Goal: Task Accomplishment & Management: Manage account settings

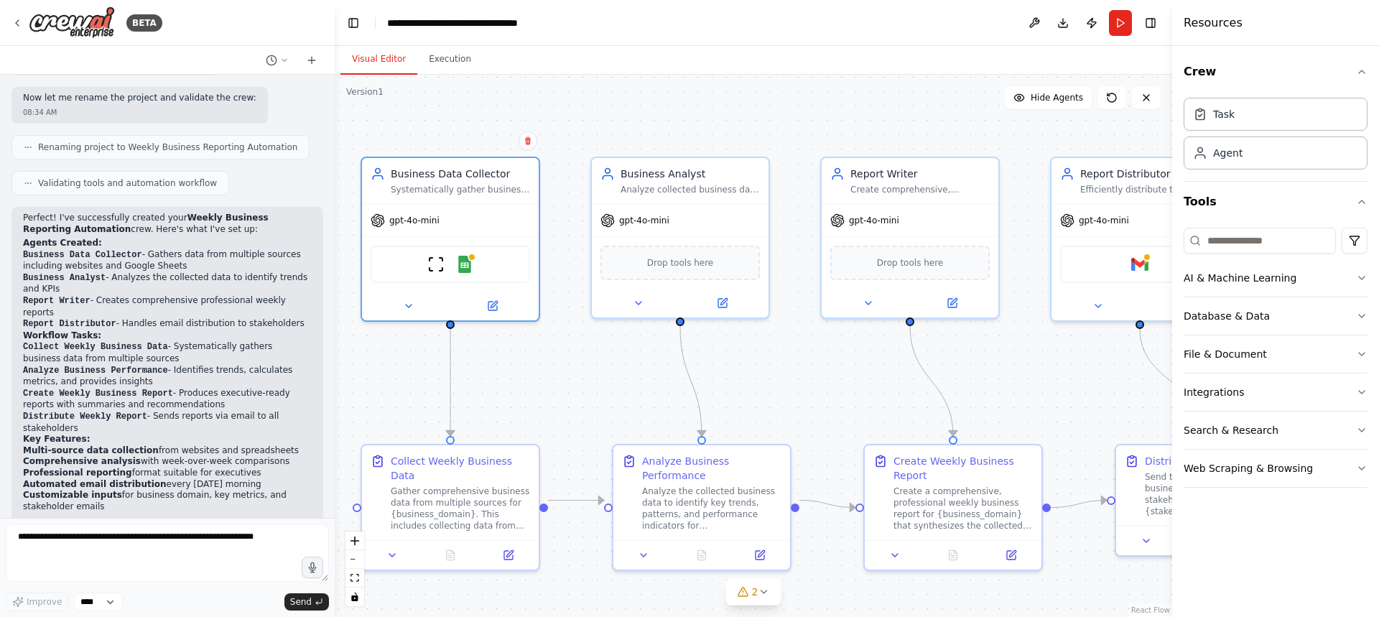
scroll to position [905, 0]
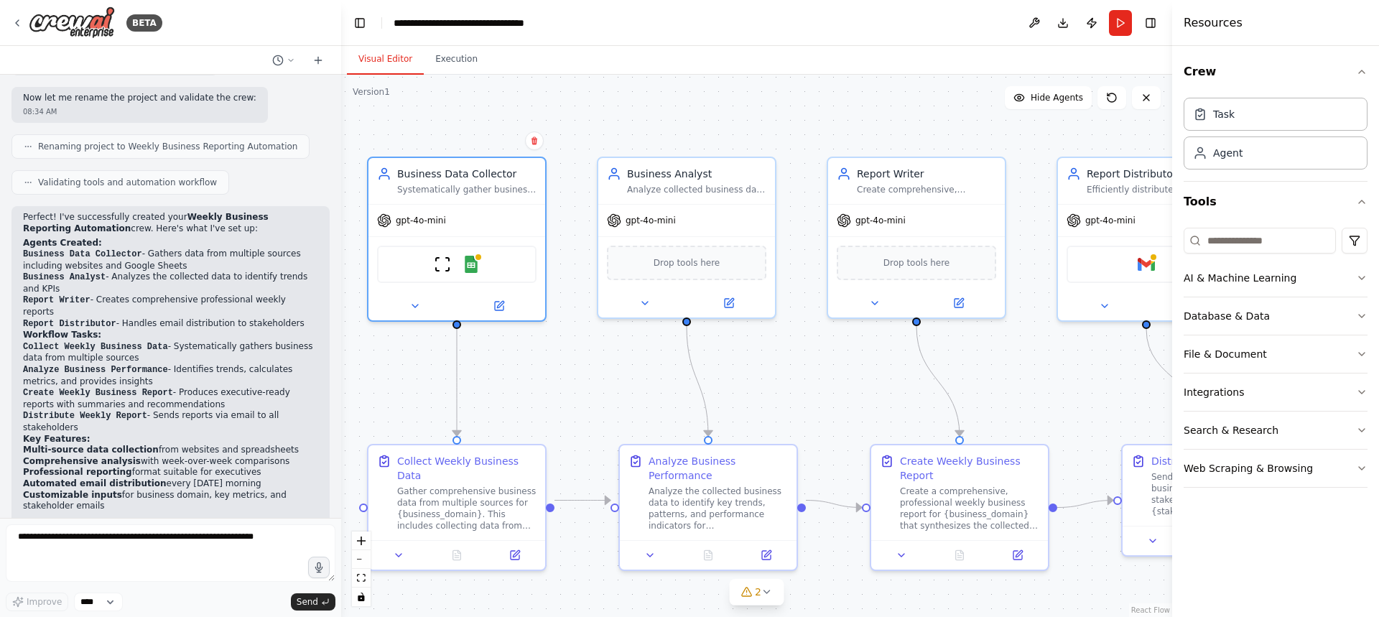
drag, startPoint x: 317, startPoint y: 395, endPoint x: 341, endPoint y: 172, distance: 224.7
click at [341, 172] on div "BETA Set up a crew that collects data from multiple sources, creates comprehens…" at bounding box center [689, 308] width 1379 height 617
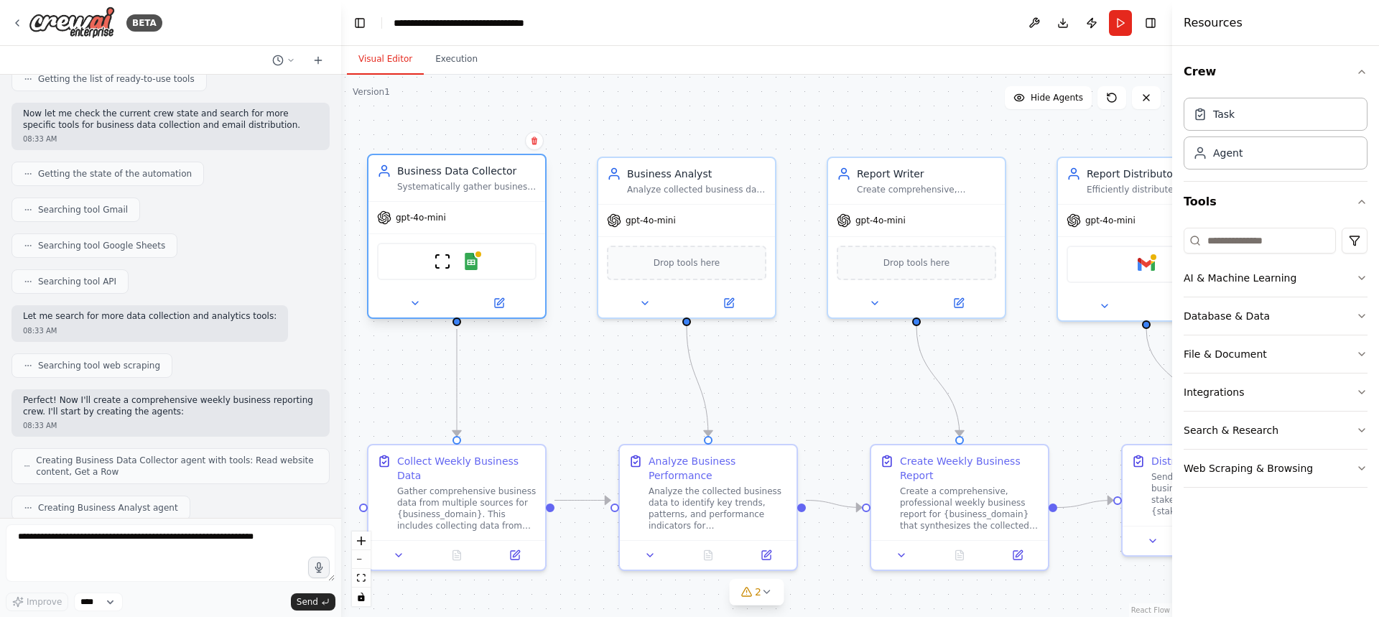
scroll to position [223, 0]
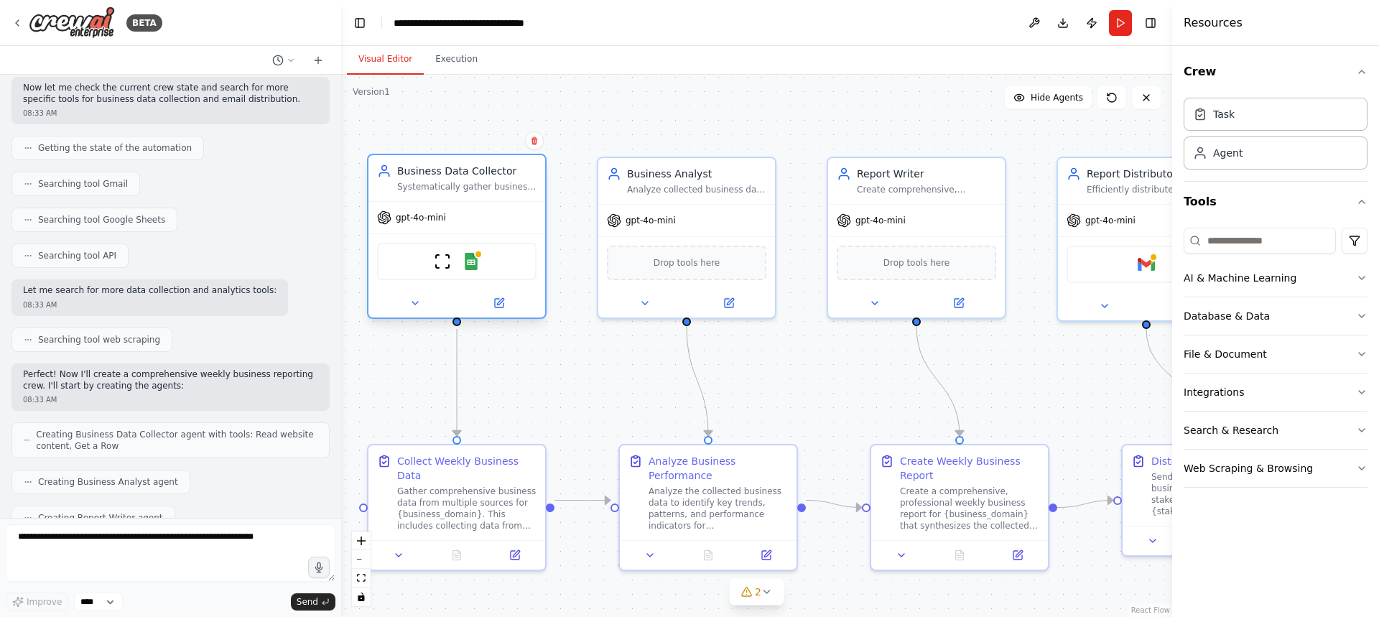
click at [452, 179] on div "Business Data Collector Systematically gather business data from multiple sourc…" at bounding box center [466, 178] width 139 height 29
click at [491, 227] on div "gpt-4o-mini" at bounding box center [456, 218] width 177 height 32
click at [470, 261] on img at bounding box center [471, 261] width 17 height 17
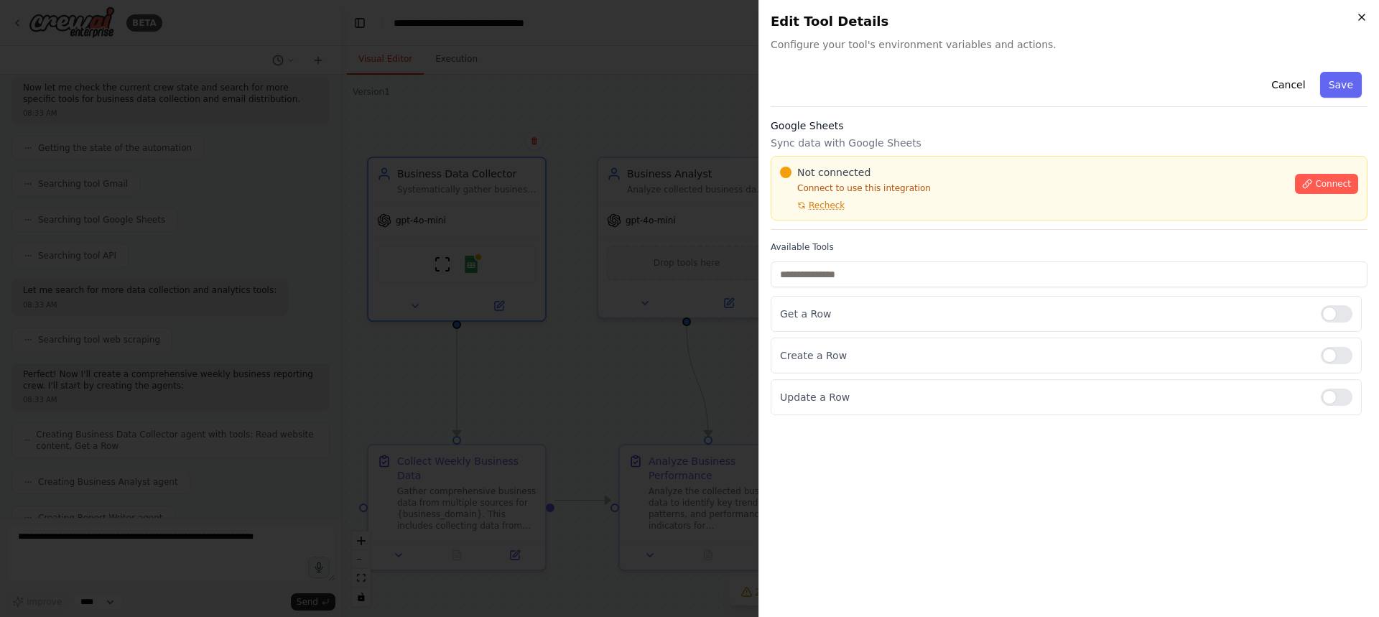
click at [1365, 13] on icon "button" at bounding box center [1361, 16] width 11 height 11
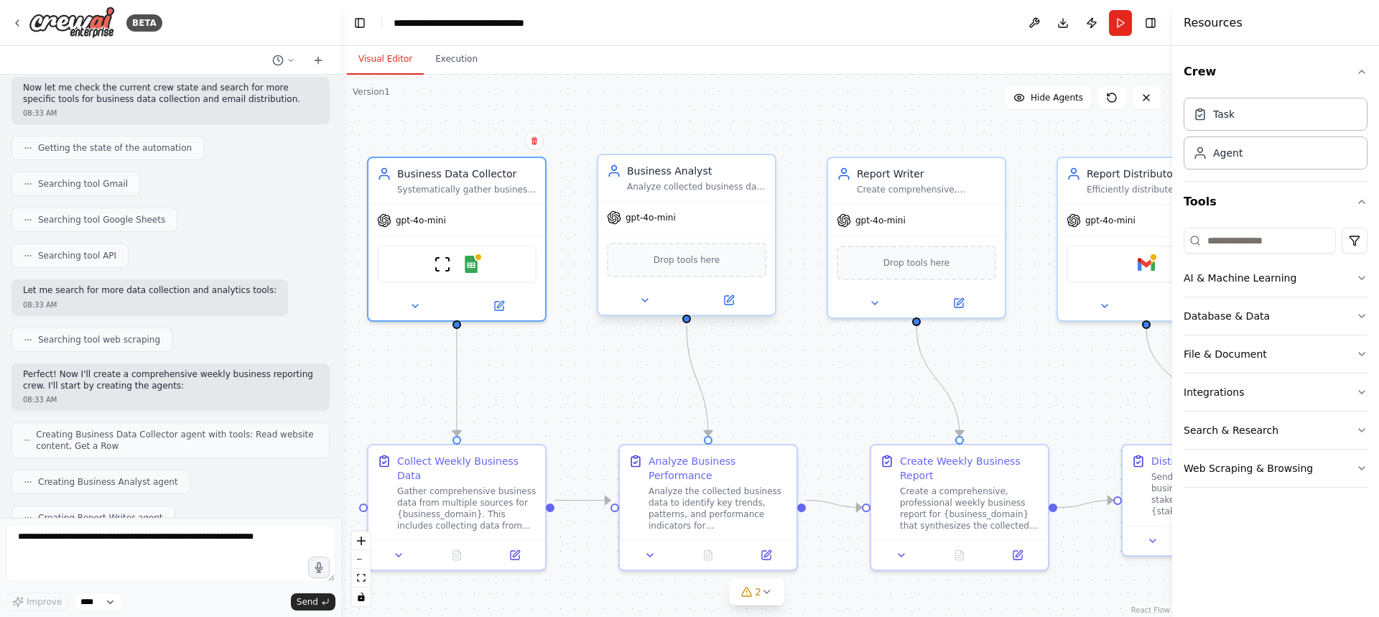
click at [669, 218] on span "gpt-4o-mini" at bounding box center [651, 217] width 50 height 11
click at [684, 261] on span "Drop tools here" at bounding box center [687, 260] width 67 height 14
click at [715, 271] on div "Drop tools here" at bounding box center [686, 260] width 159 height 34
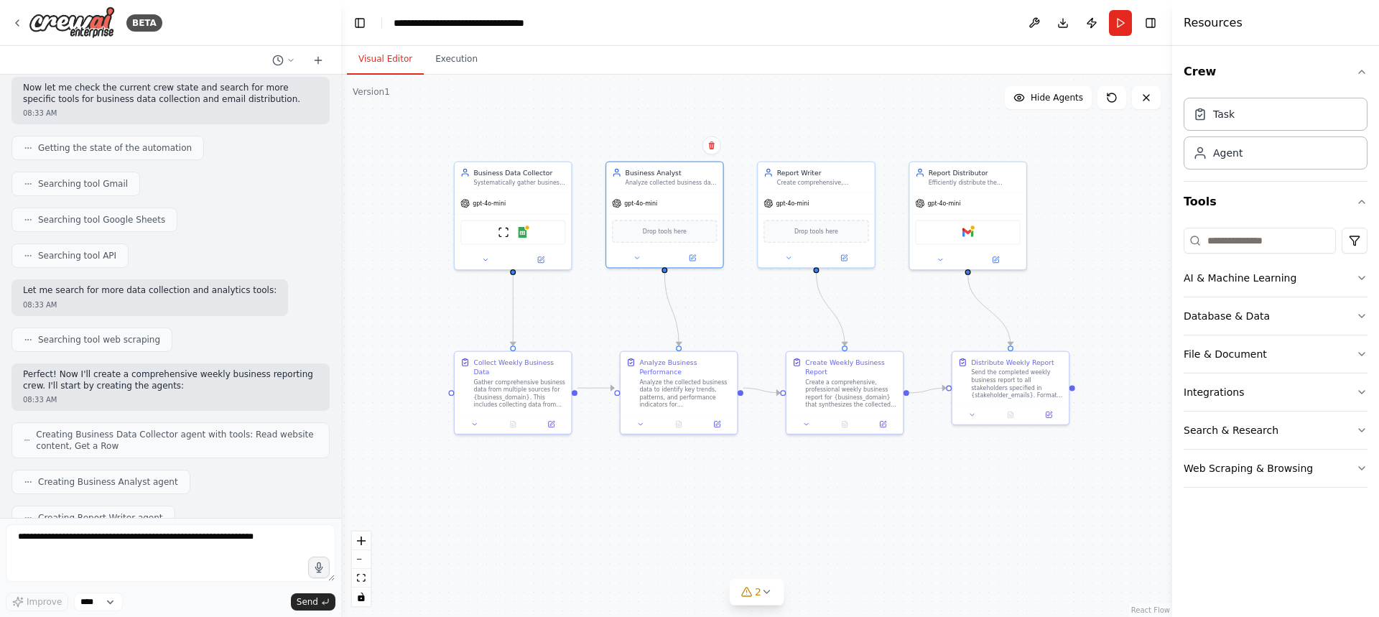
drag, startPoint x: 993, startPoint y: 275, endPoint x: 898, endPoint y: 251, distance: 98.6
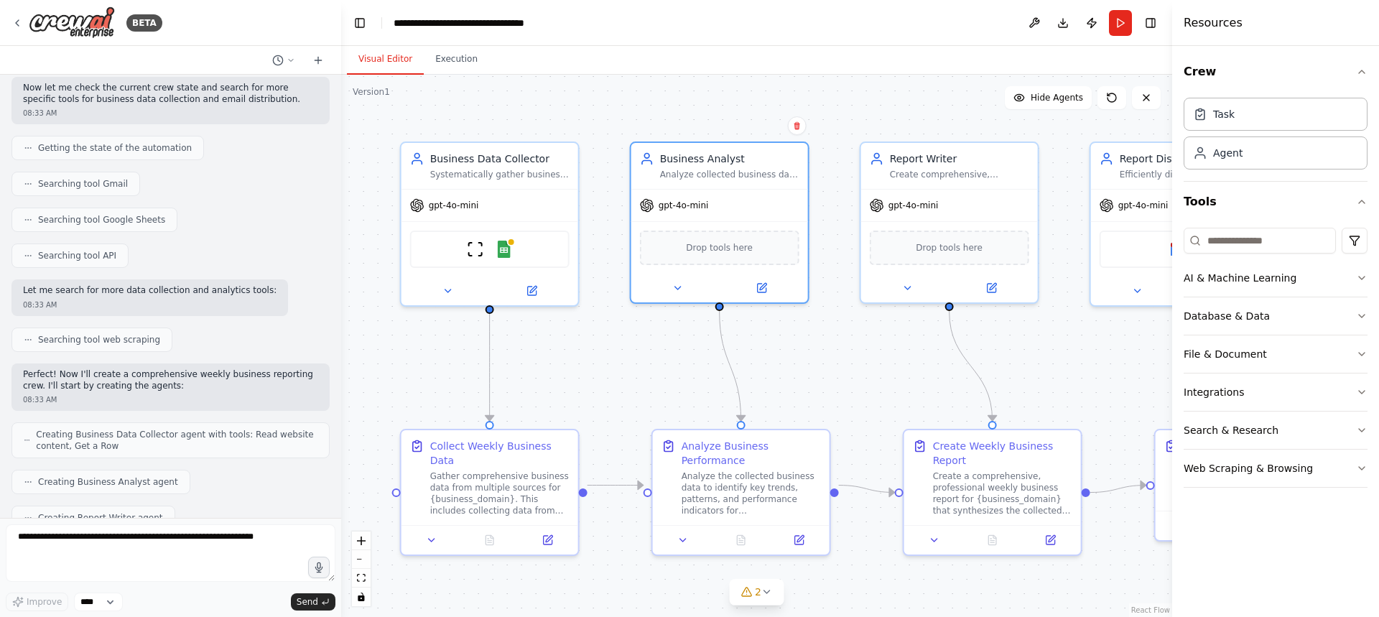
drag, startPoint x: 715, startPoint y: 317, endPoint x: 749, endPoint y: 362, distance: 56.5
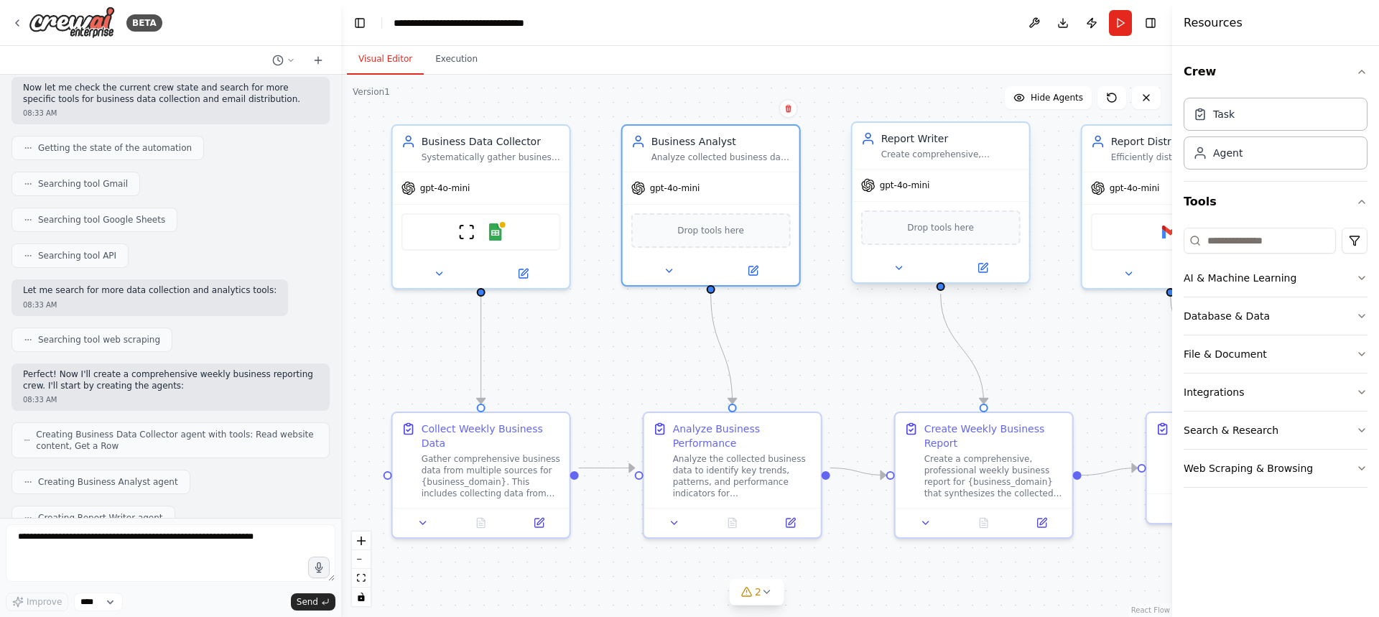
drag, startPoint x: 990, startPoint y: 304, endPoint x: 1001, endPoint y: 287, distance: 20.7
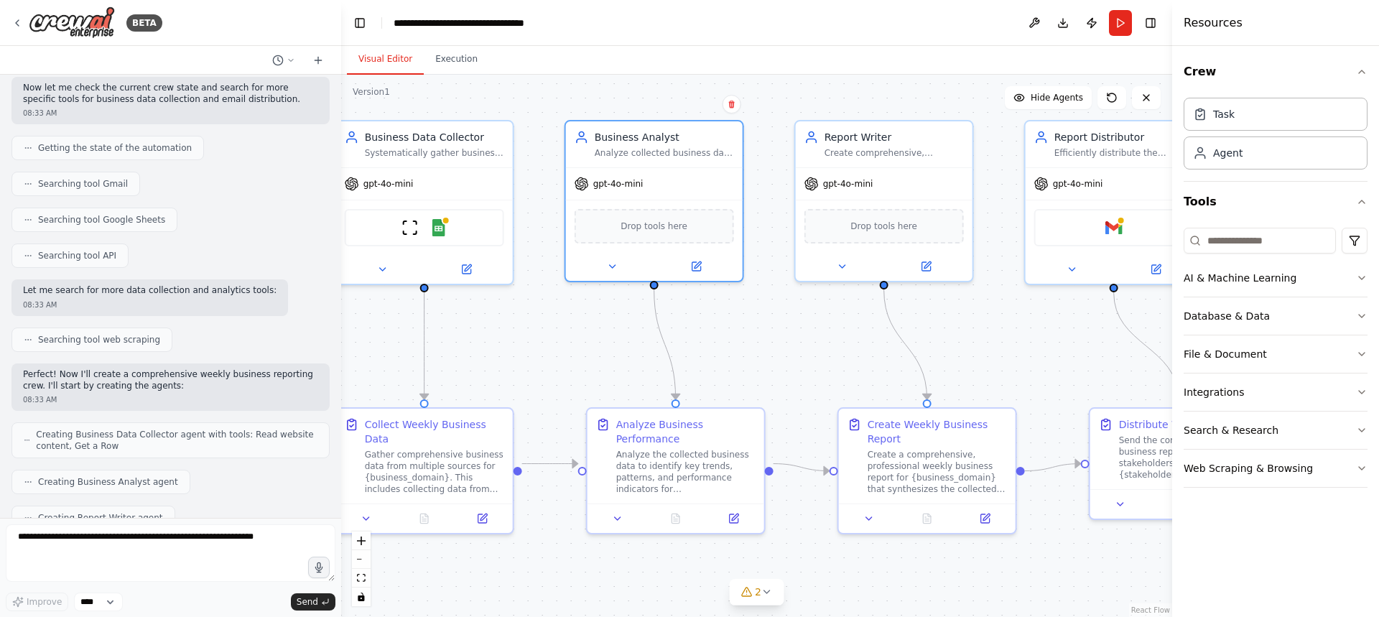
drag, startPoint x: 978, startPoint y: 337, endPoint x: 1248, endPoint y: 241, distance: 286.7
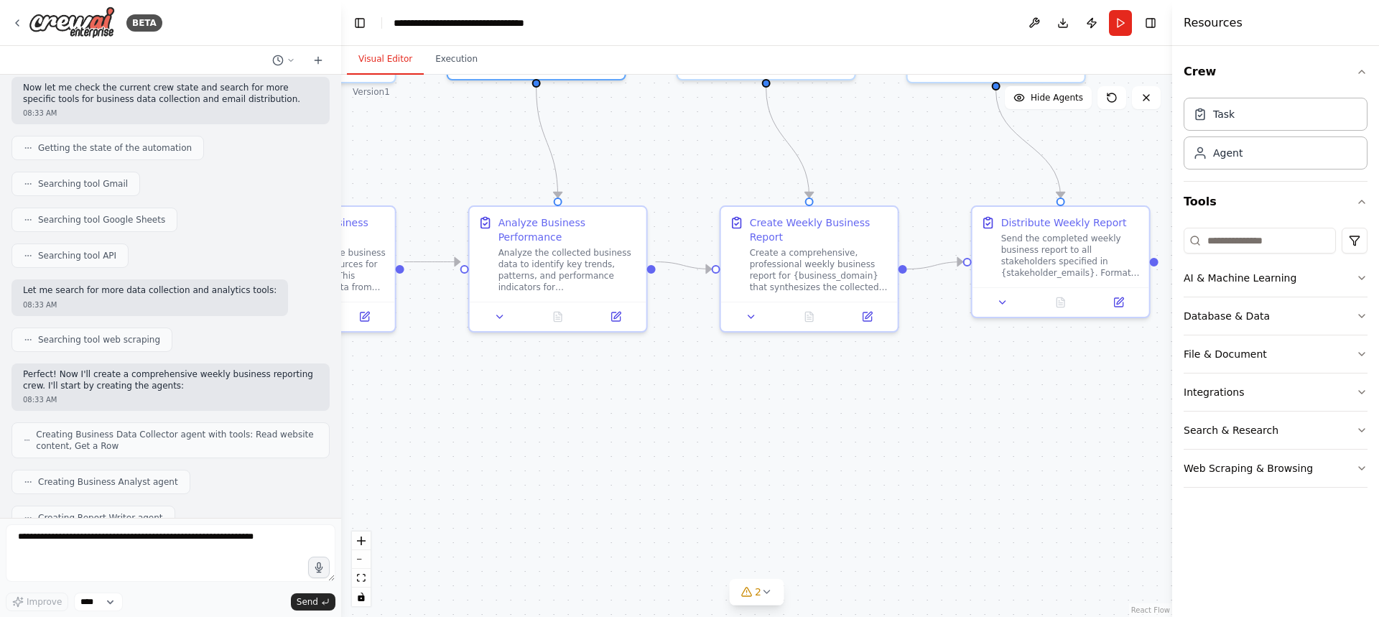
drag, startPoint x: 621, startPoint y: 555, endPoint x: 464, endPoint y: 352, distance: 256.6
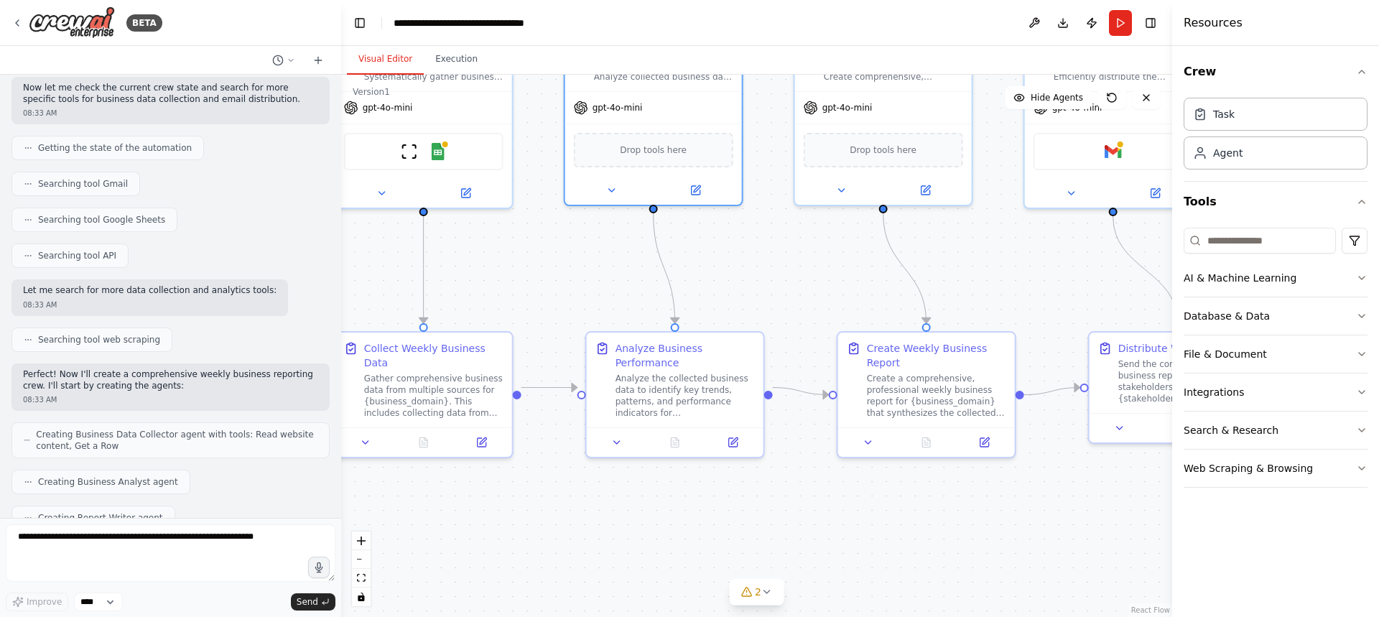
drag, startPoint x: 1183, startPoint y: 447, endPoint x: 875, endPoint y: 557, distance: 327.1
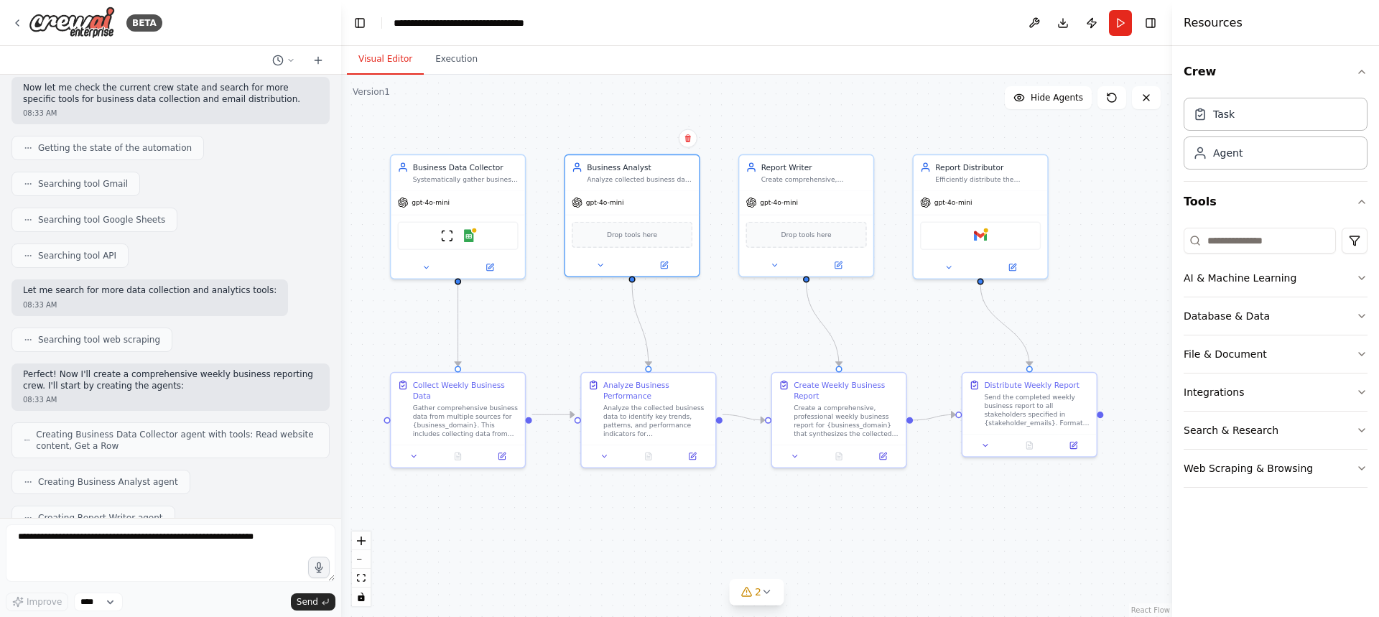
drag, startPoint x: 879, startPoint y: 488, endPoint x: 804, endPoint y: 483, distance: 75.6
click at [923, 526] on div ".deletable-edge-delete-btn { width: 20px; height: 20px; border: 0px solid #ffff…" at bounding box center [756, 346] width 831 height 542
click at [1365, 469] on icon "button" at bounding box center [1361, 468] width 11 height 11
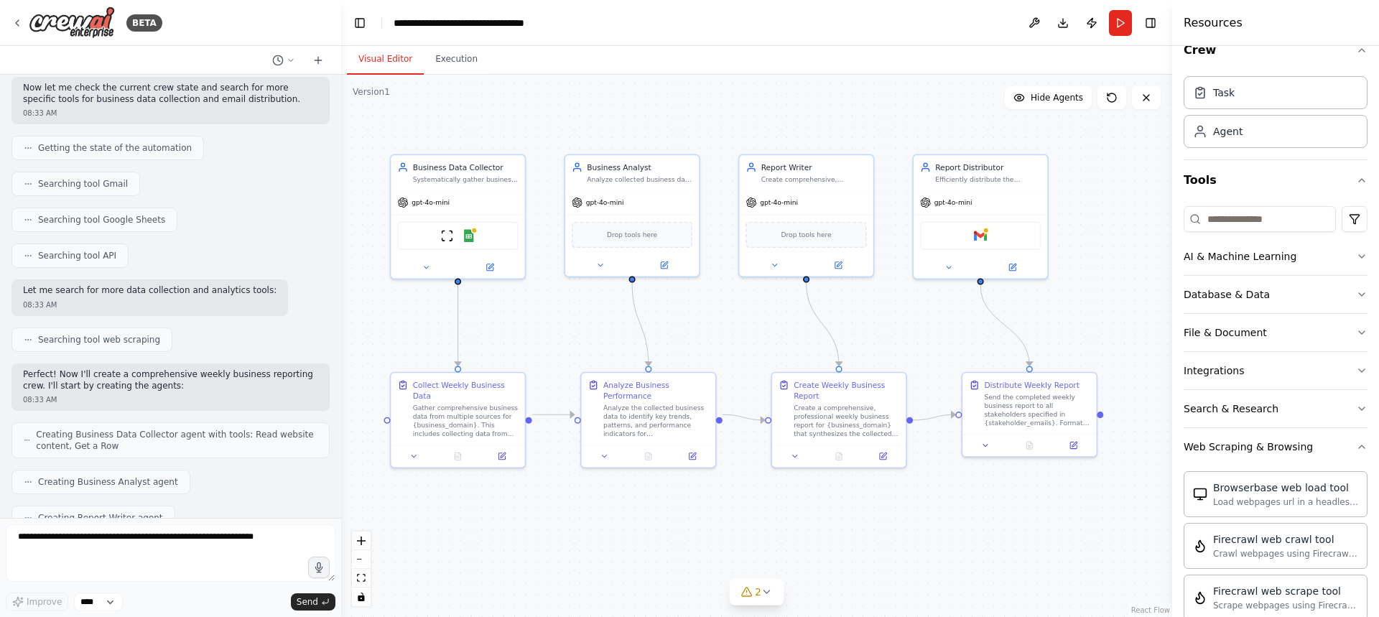
scroll to position [0, 0]
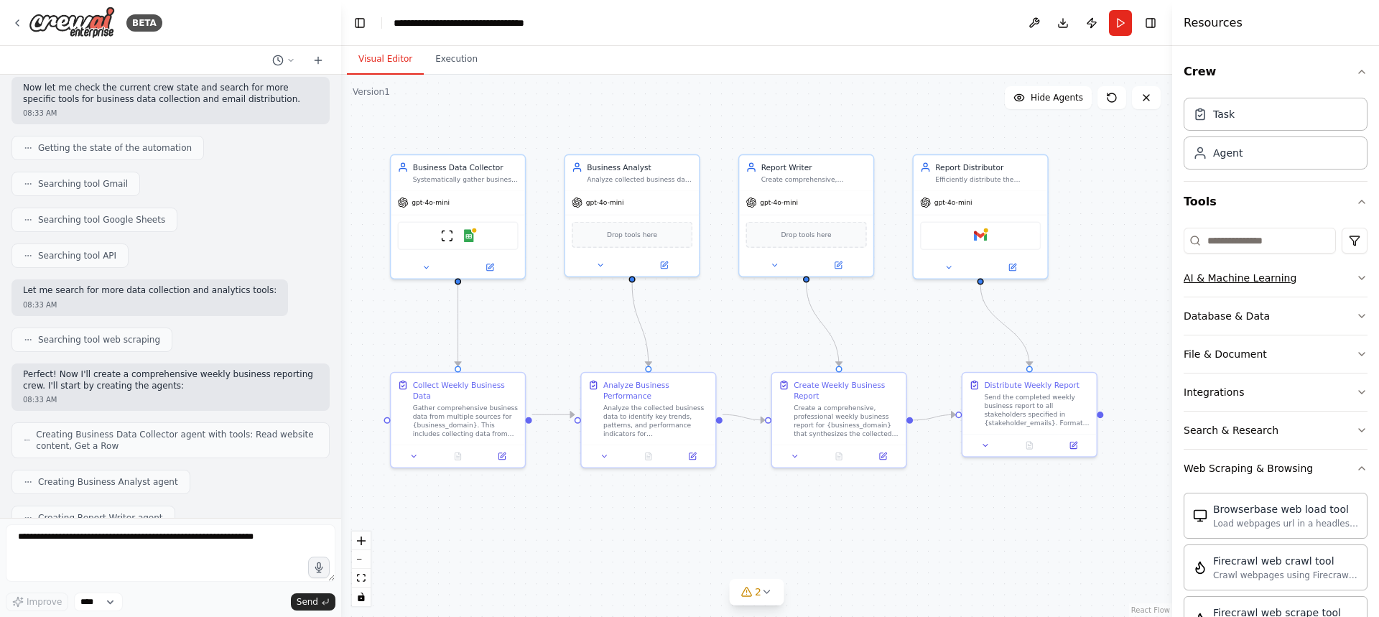
click at [1356, 281] on icon "button" at bounding box center [1361, 277] width 11 height 11
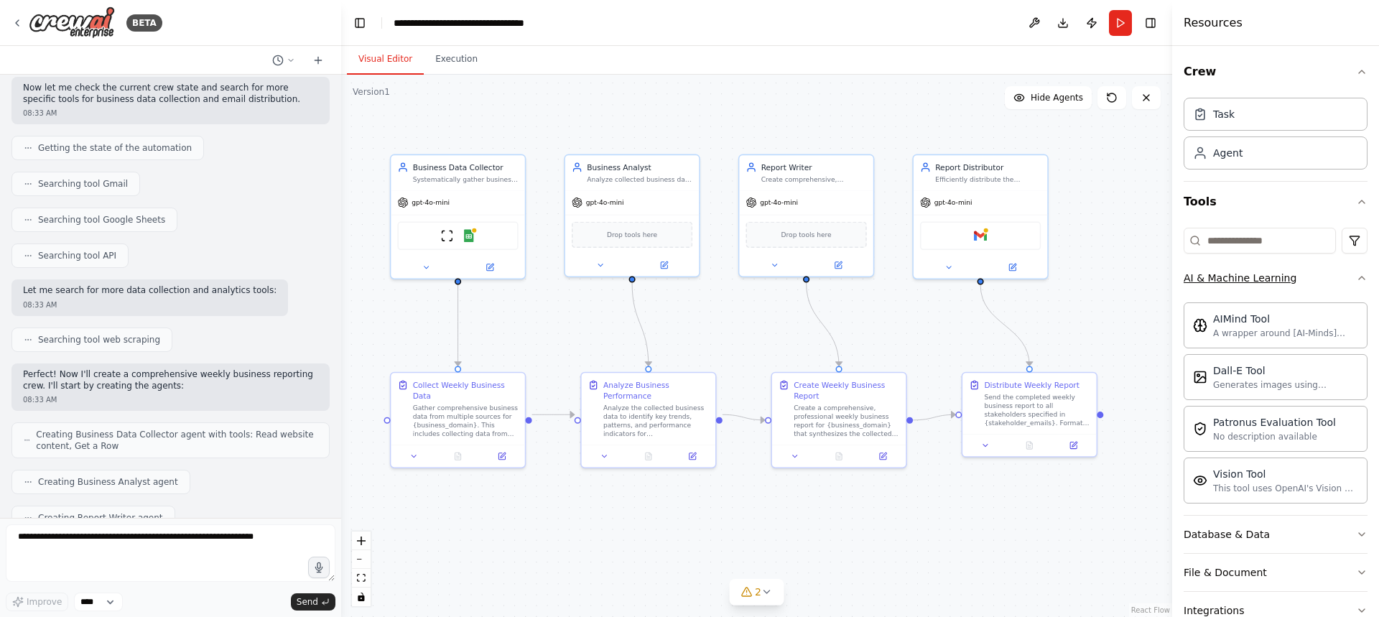
click at [1356, 281] on icon "button" at bounding box center [1361, 277] width 11 height 11
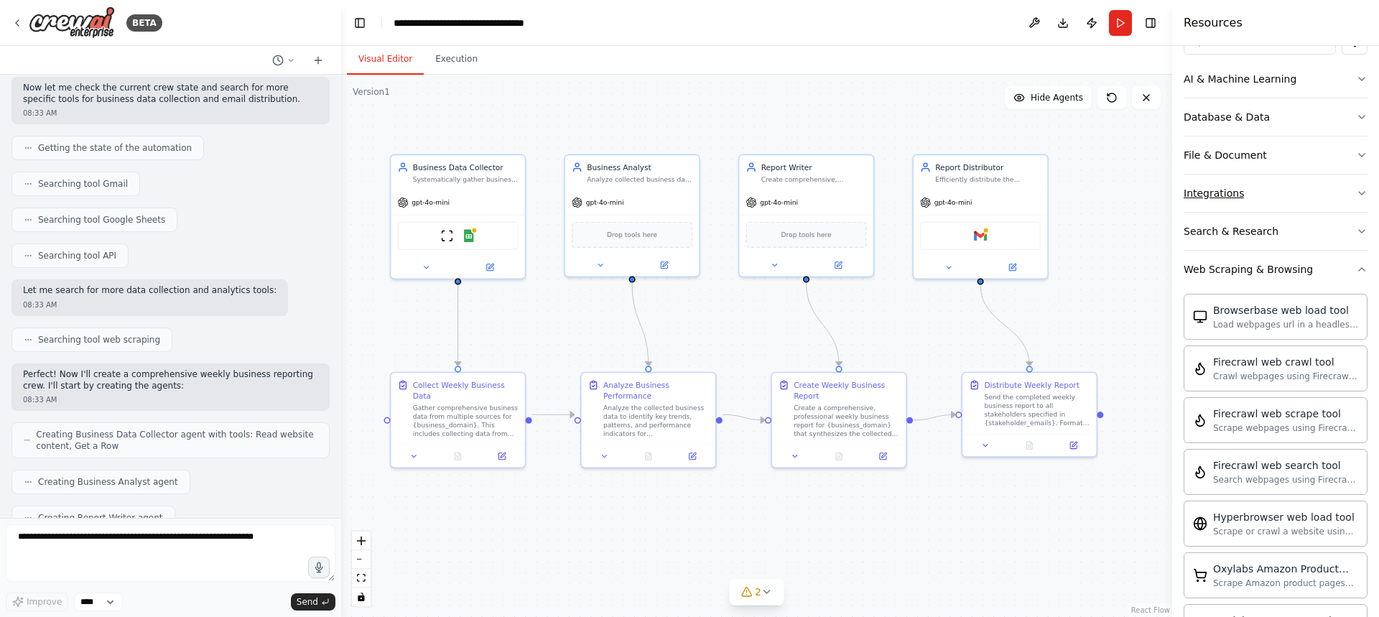
scroll to position [215, 0]
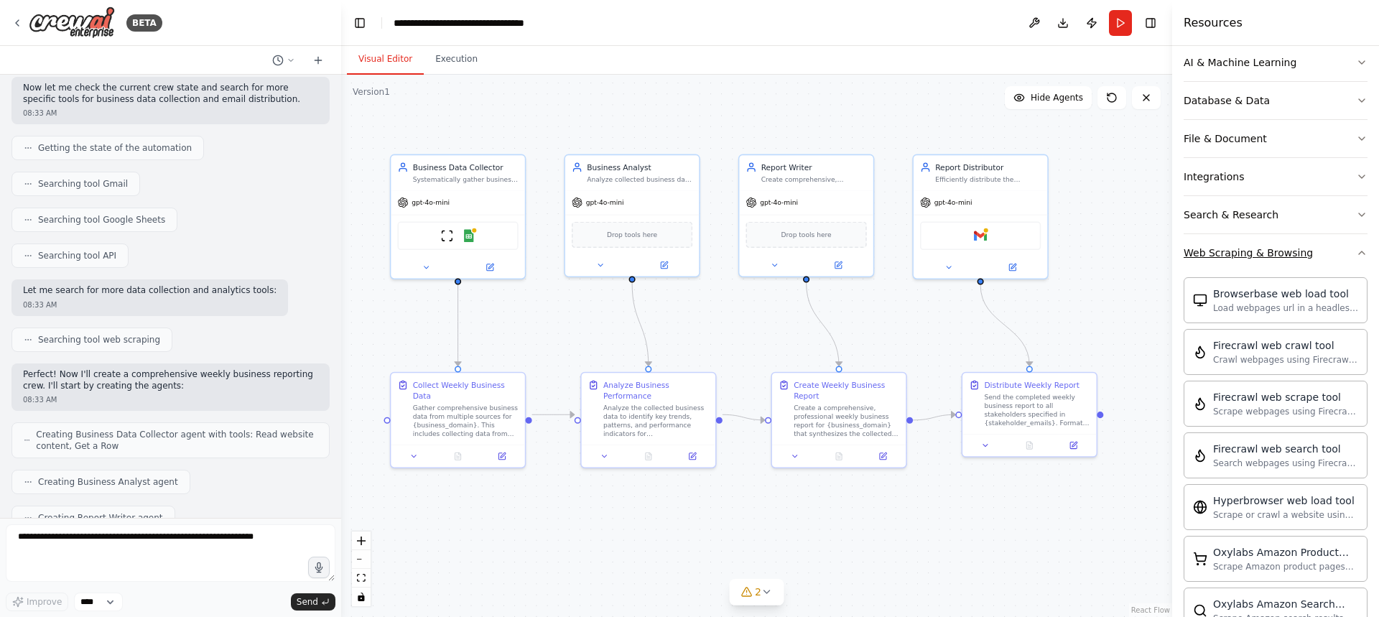
click at [1356, 251] on icon "button" at bounding box center [1361, 252] width 11 height 11
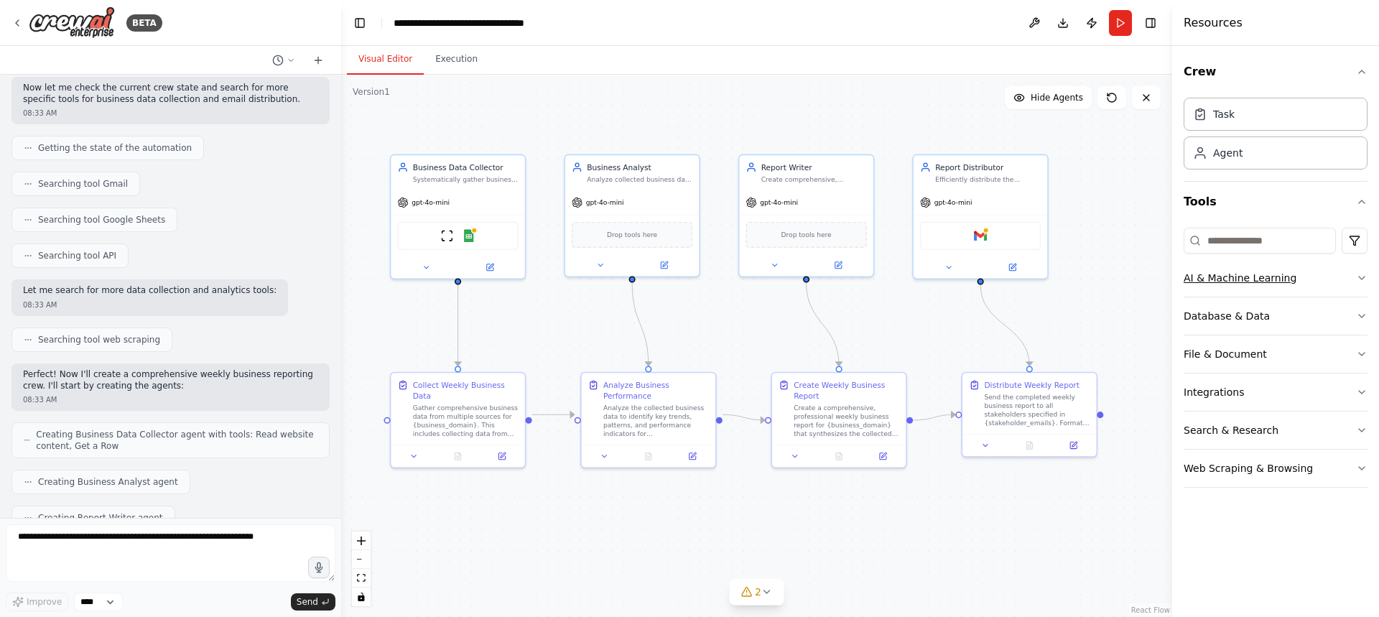
click at [1361, 277] on icon "button" at bounding box center [1361, 277] width 11 height 11
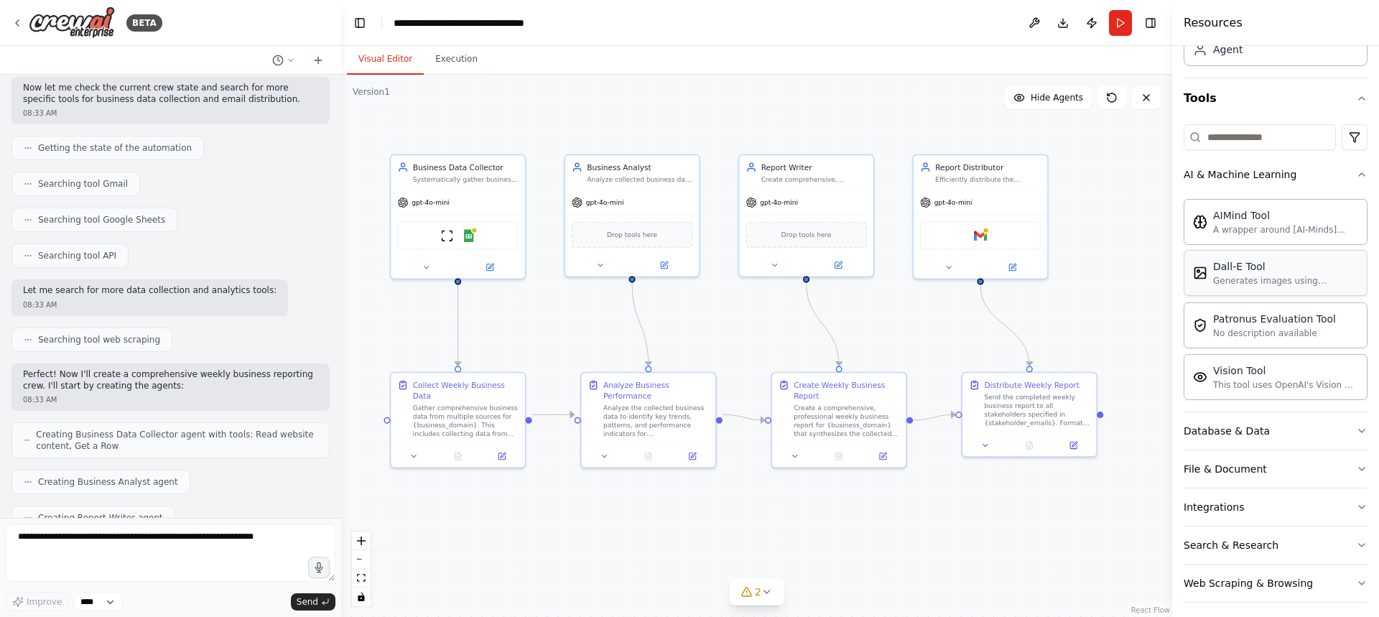
scroll to position [112, 0]
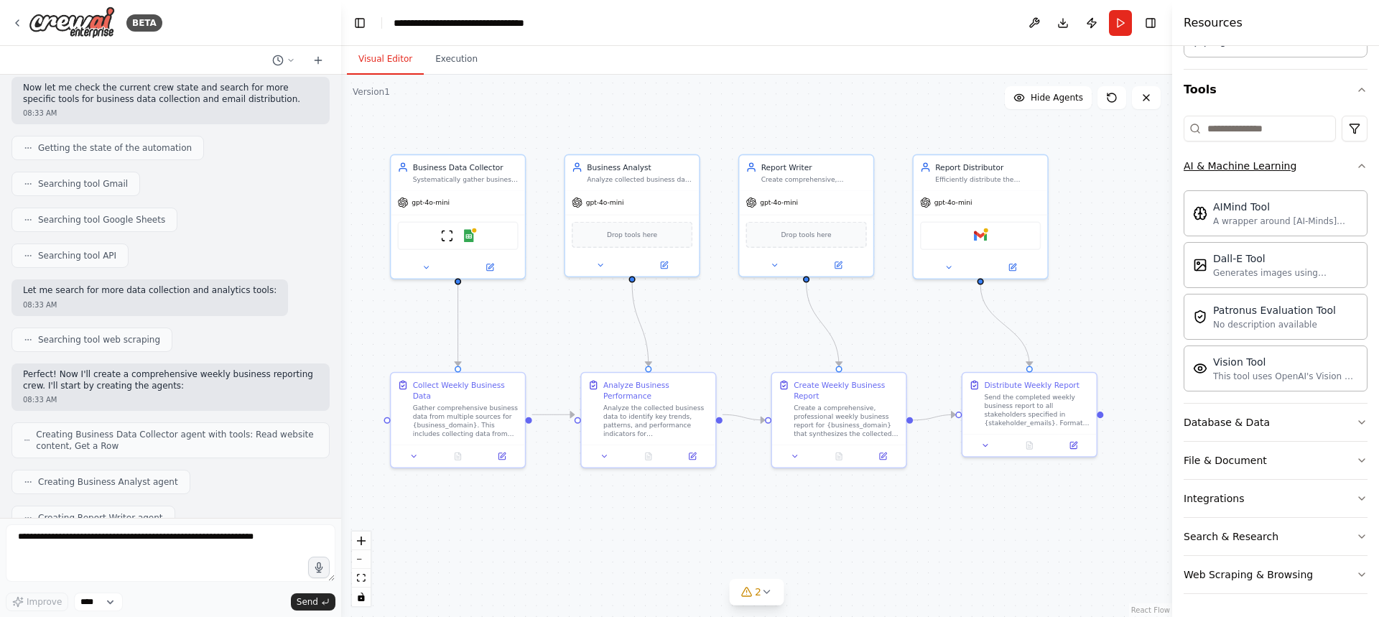
click at [1356, 165] on icon "button" at bounding box center [1361, 165] width 11 height 11
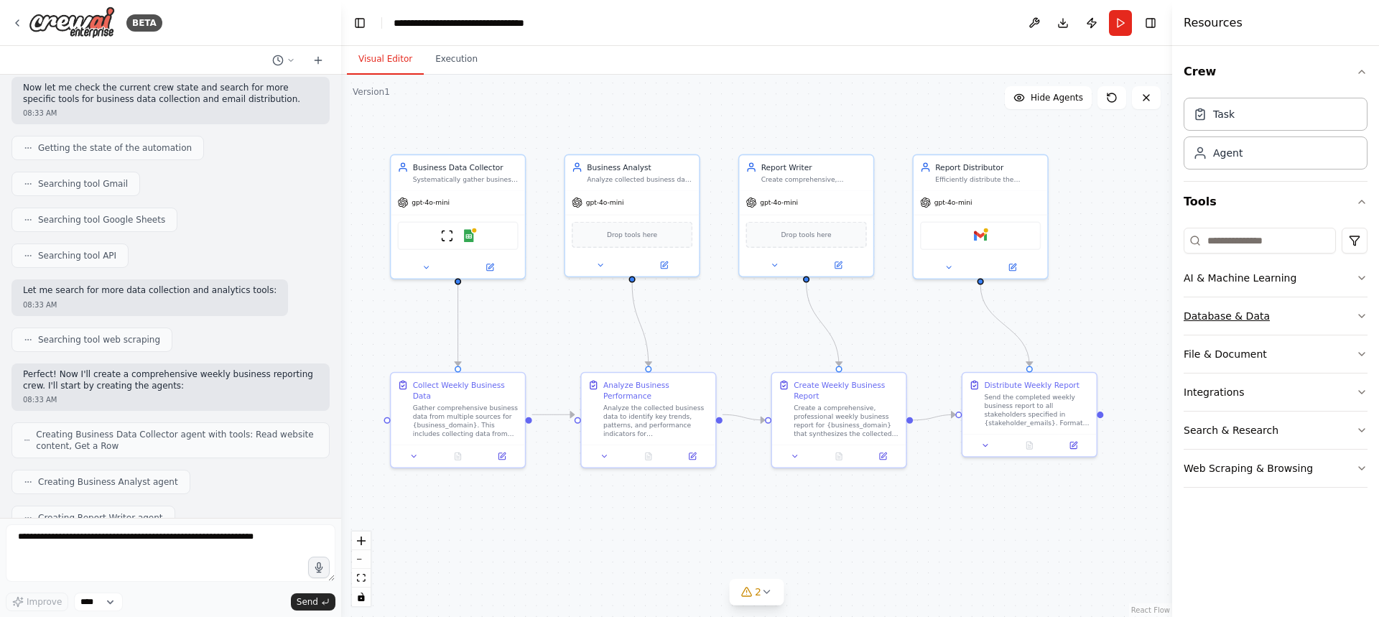
click at [1360, 317] on icon "button" at bounding box center [1361, 315] width 11 height 11
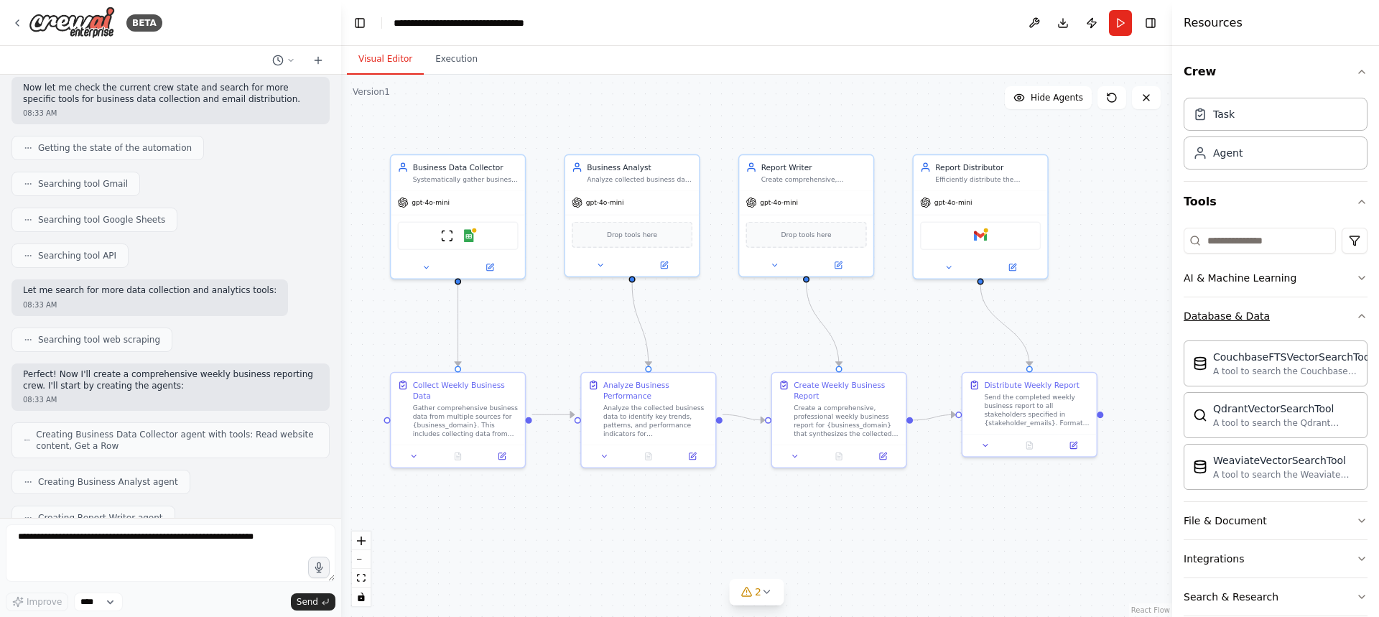
click at [1353, 309] on button "Database & Data" at bounding box center [1276, 315] width 184 height 37
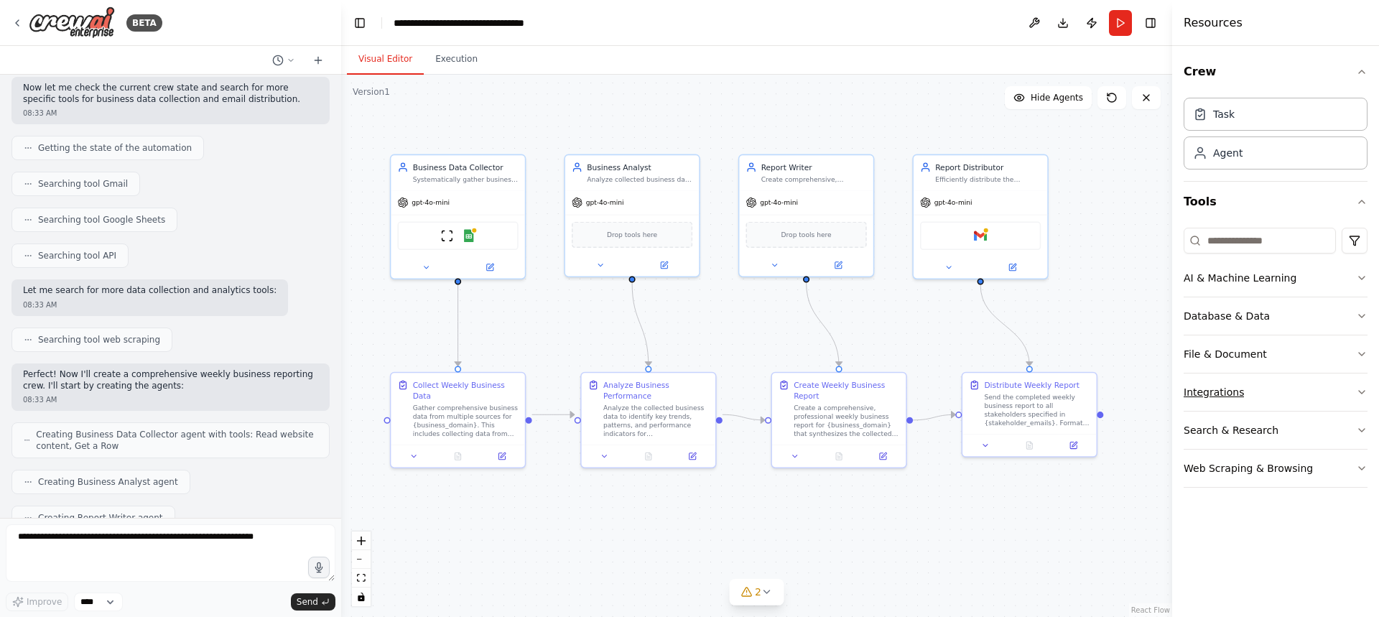
click at [1348, 396] on button "Integrations" at bounding box center [1276, 391] width 184 height 37
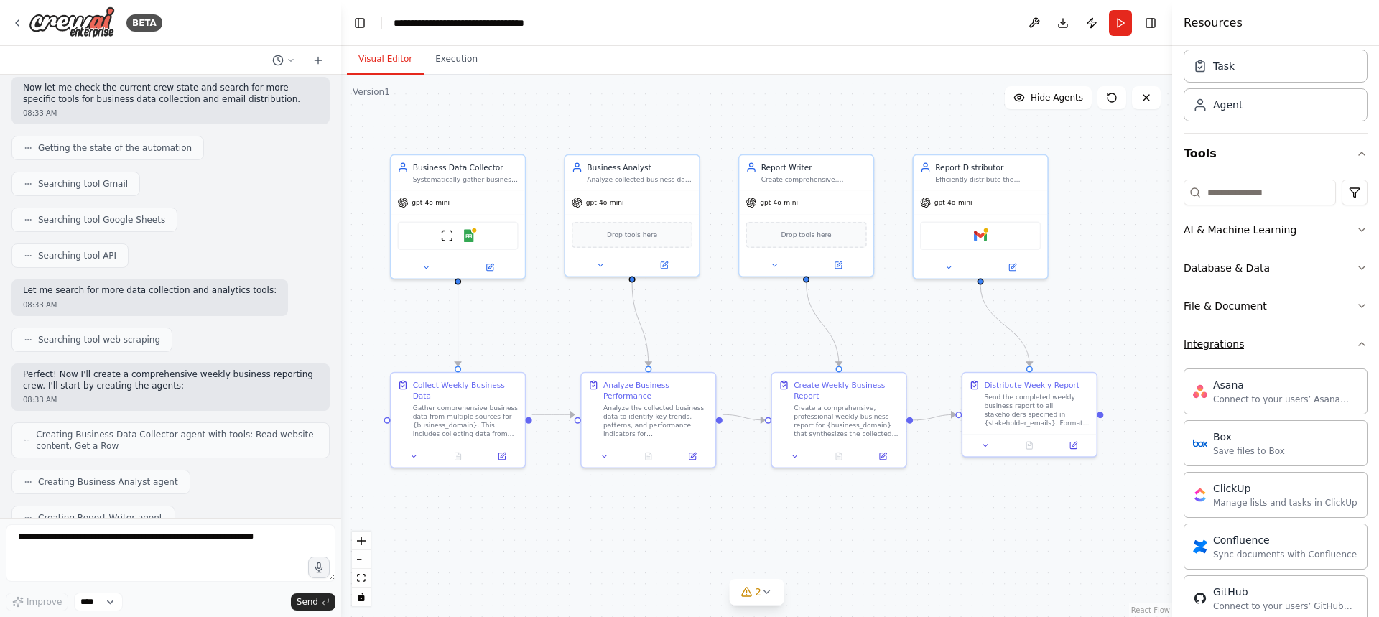
scroll to position [215, 0]
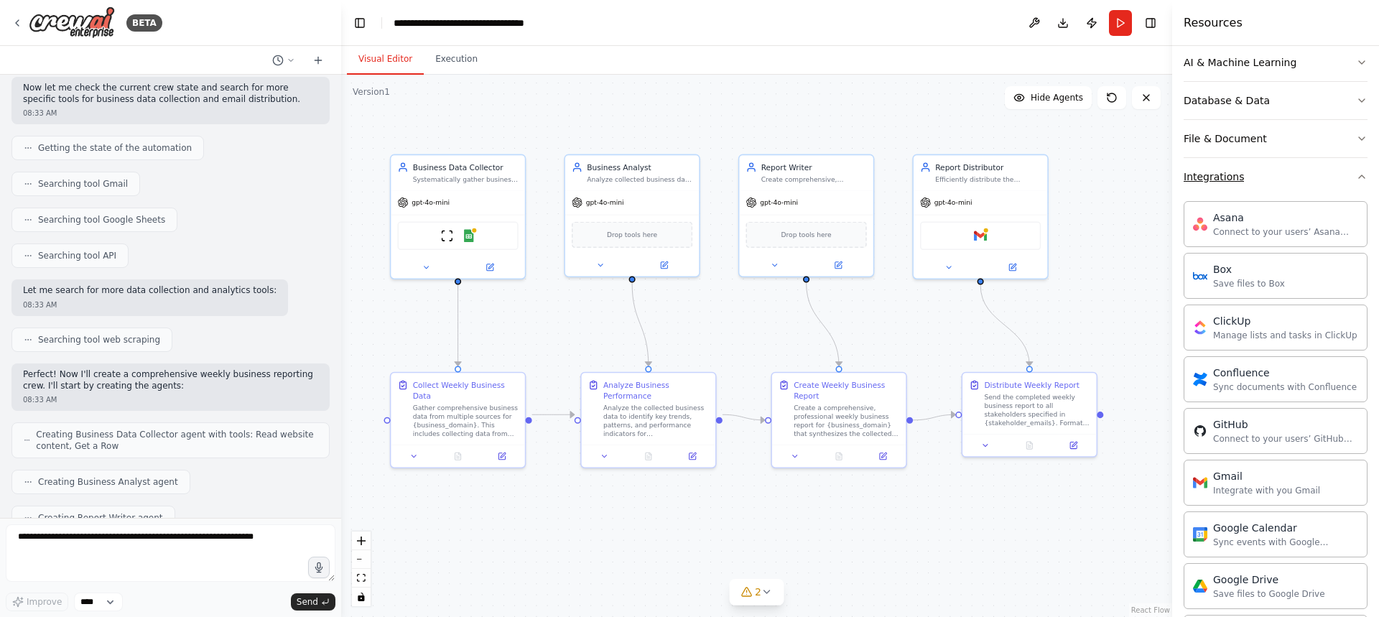
click at [1356, 180] on icon "button" at bounding box center [1361, 176] width 11 height 11
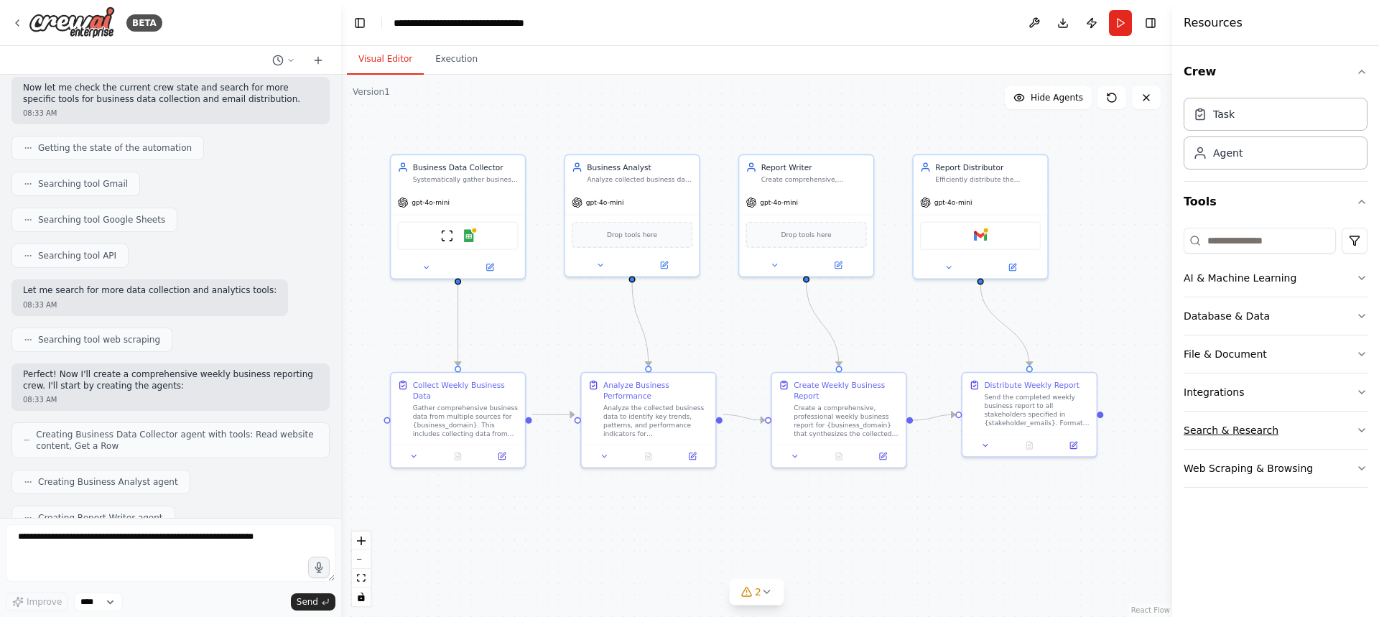
click at [1357, 423] on button "Search & Research" at bounding box center [1276, 430] width 184 height 37
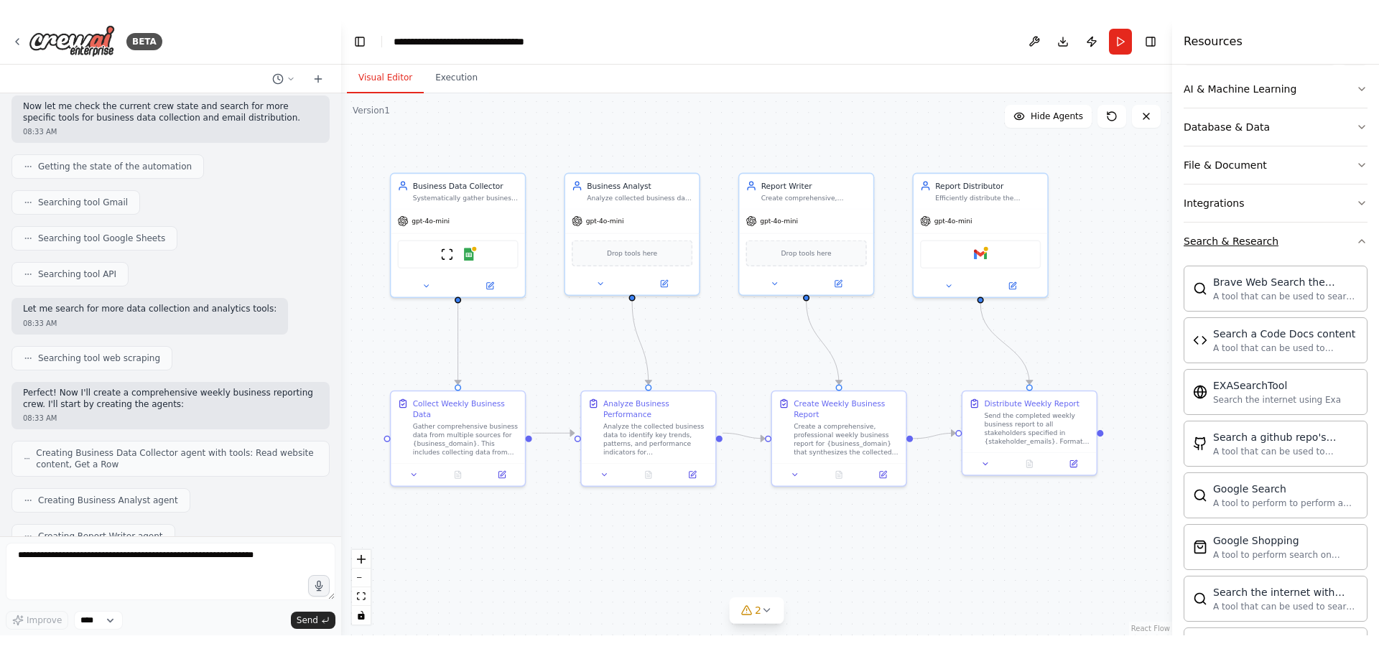
scroll to position [215, 0]
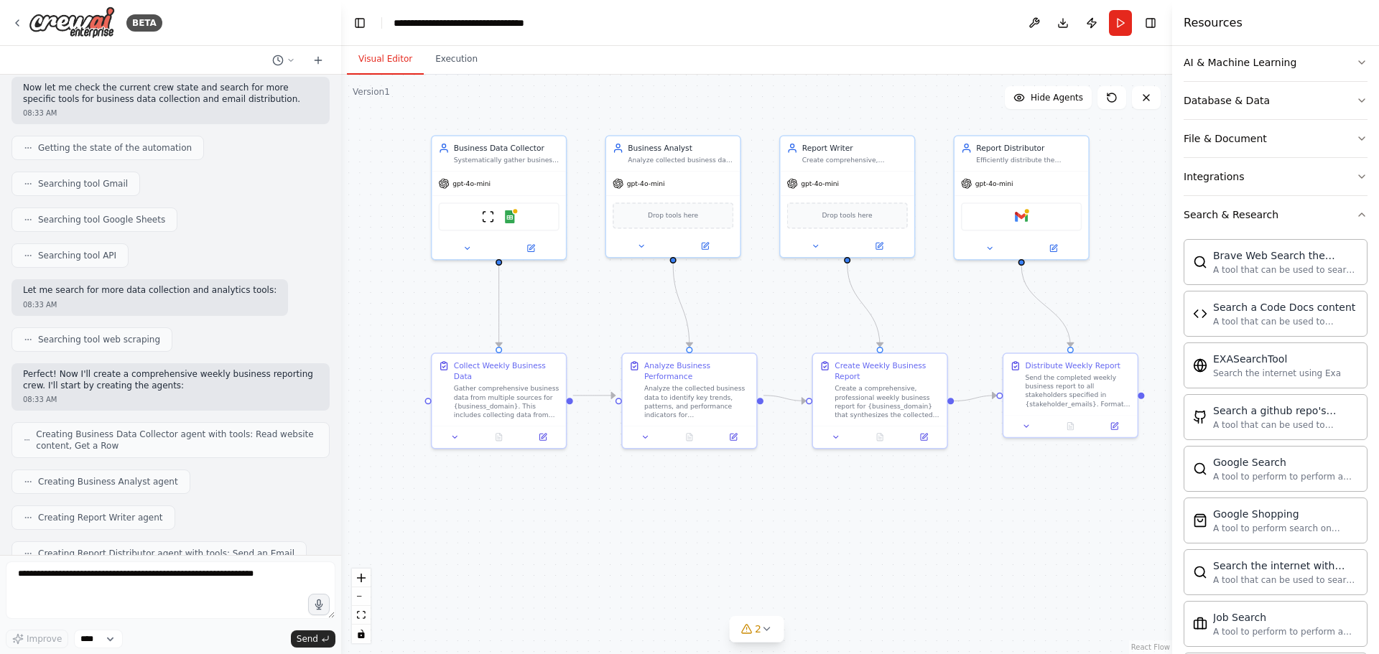
drag, startPoint x: 944, startPoint y: 113, endPoint x: 883, endPoint y: 106, distance: 61.5
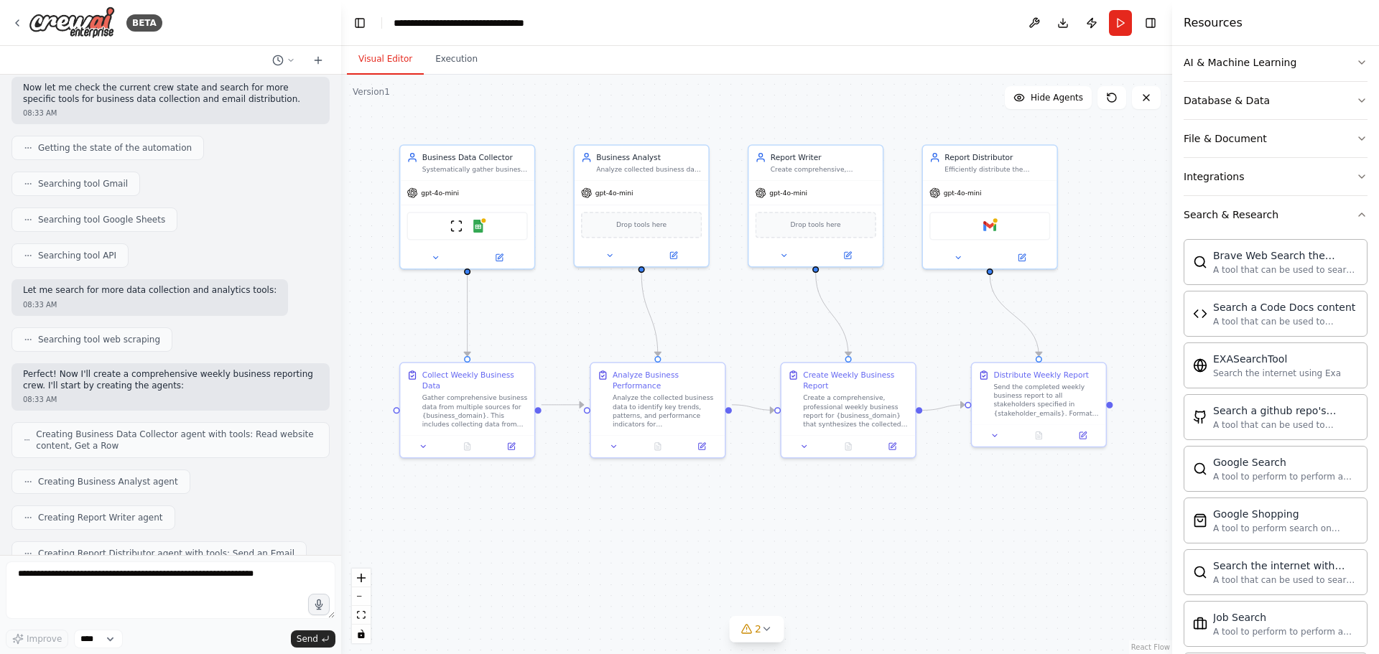
drag, startPoint x: 1148, startPoint y: 312, endPoint x: 1117, endPoint y: 321, distance: 33.0
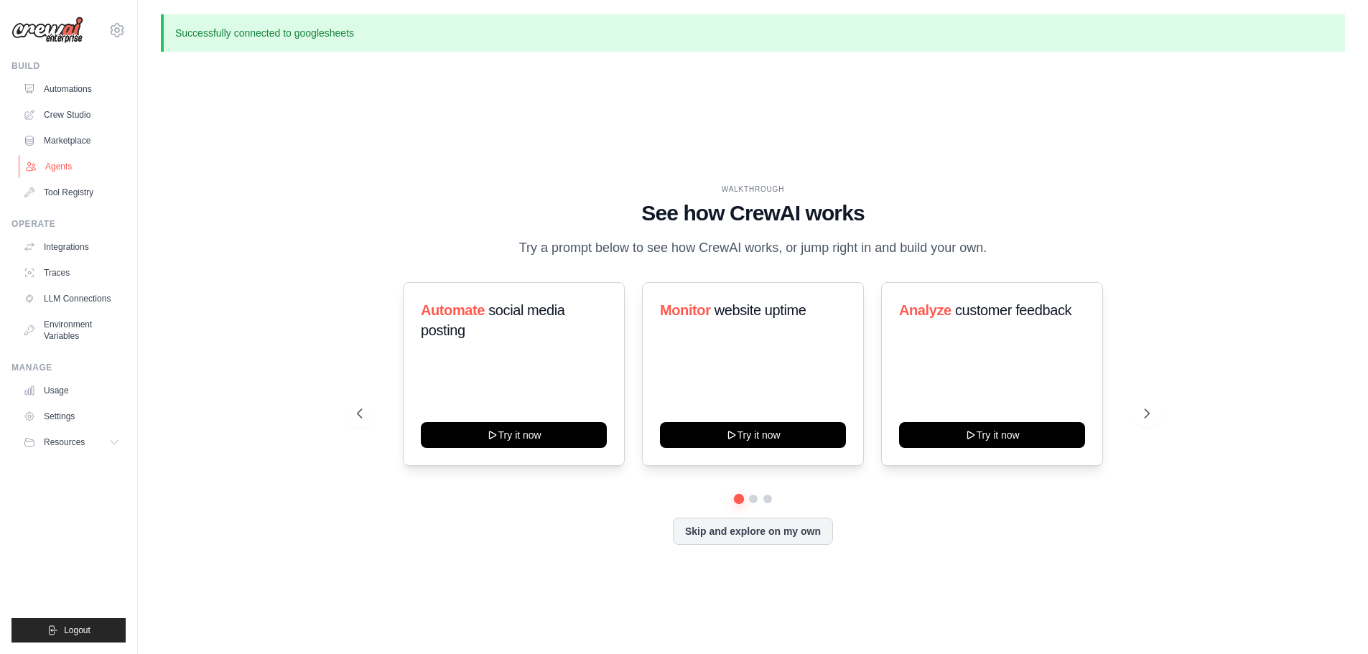
click at [33, 166] on icon at bounding box center [30, 166] width 9 height 9
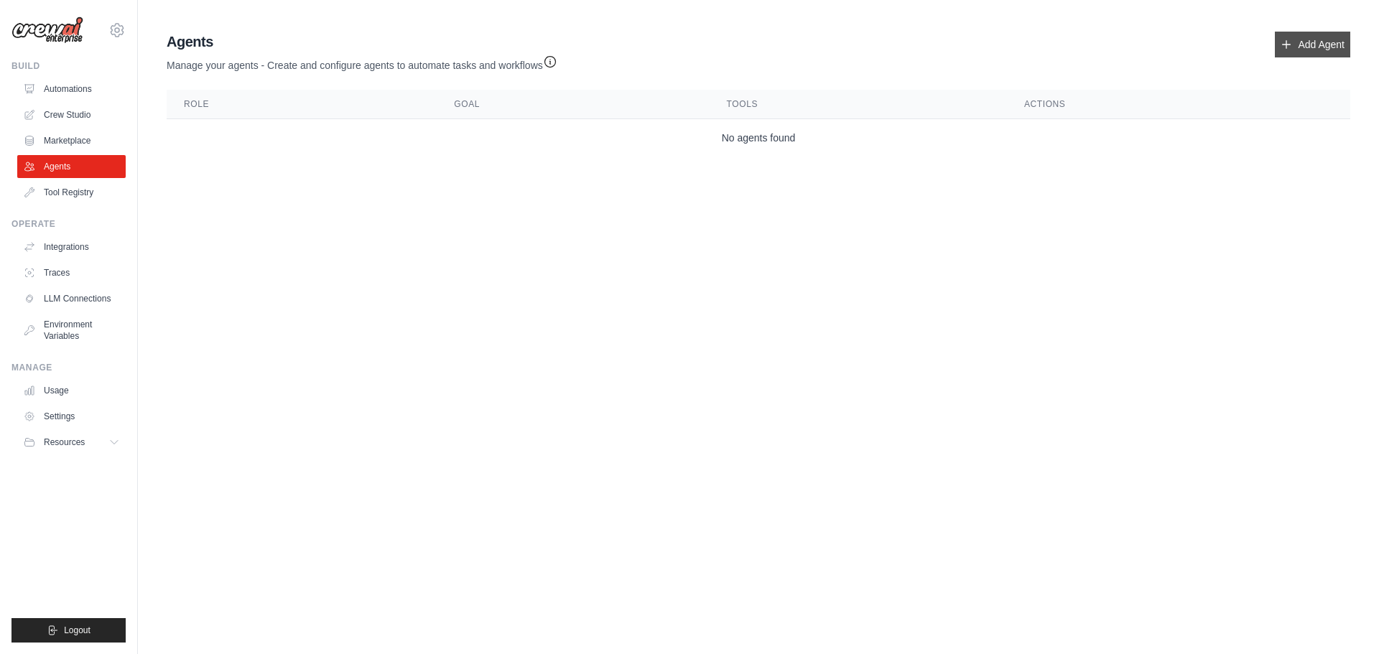
click at [1300, 47] on link "Add Agent" at bounding box center [1312, 45] width 75 height 26
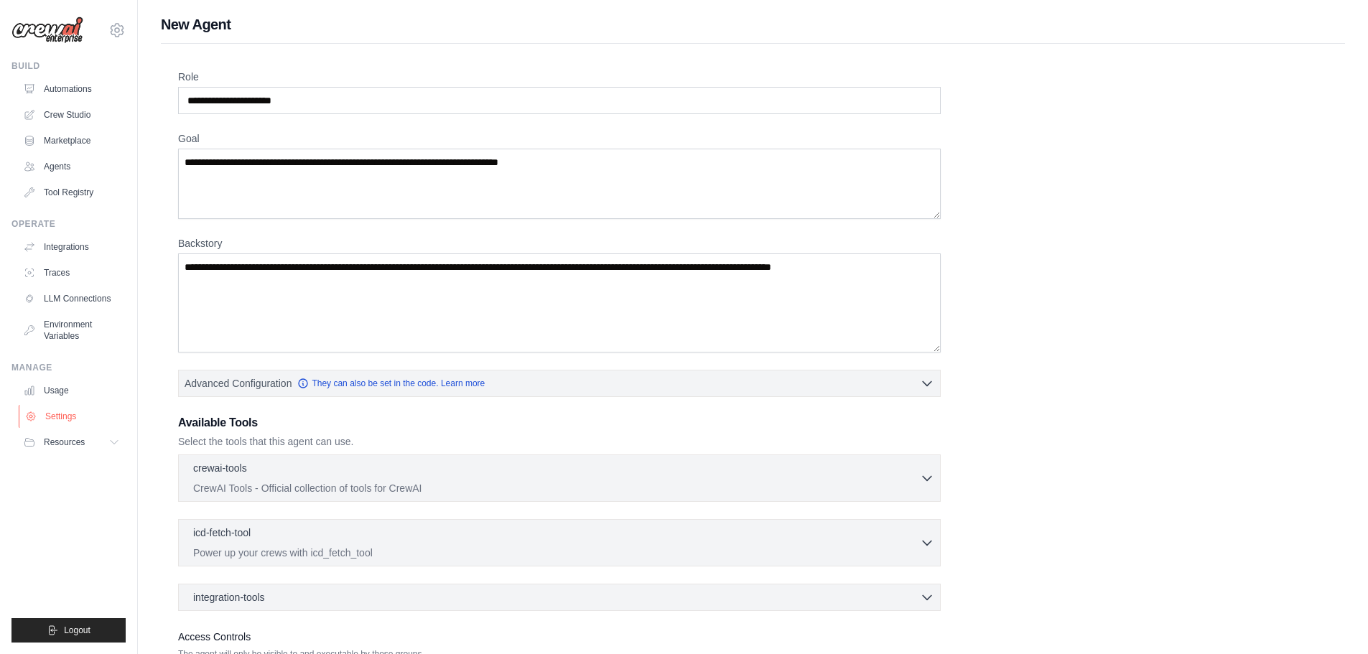
click at [61, 412] on link "Settings" at bounding box center [73, 416] width 108 height 23
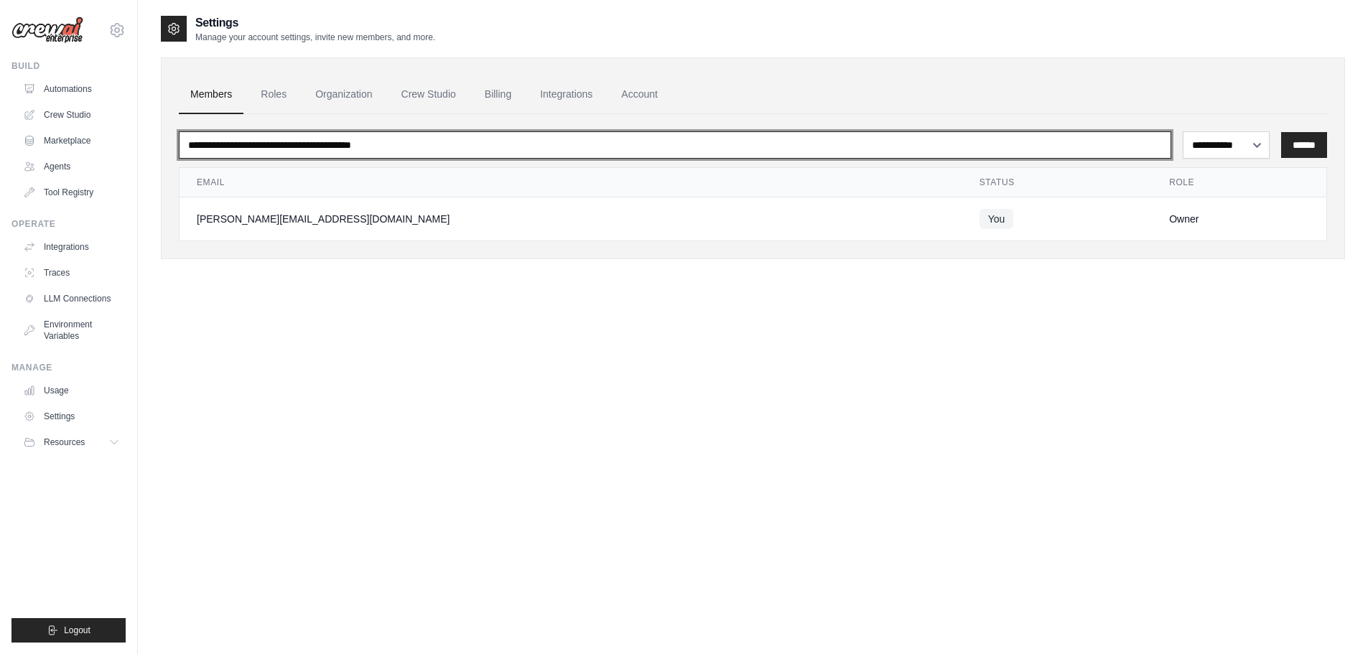
click at [585, 152] on input "email" at bounding box center [675, 144] width 993 height 27
click at [502, 144] on input "email" at bounding box center [675, 144] width 993 height 27
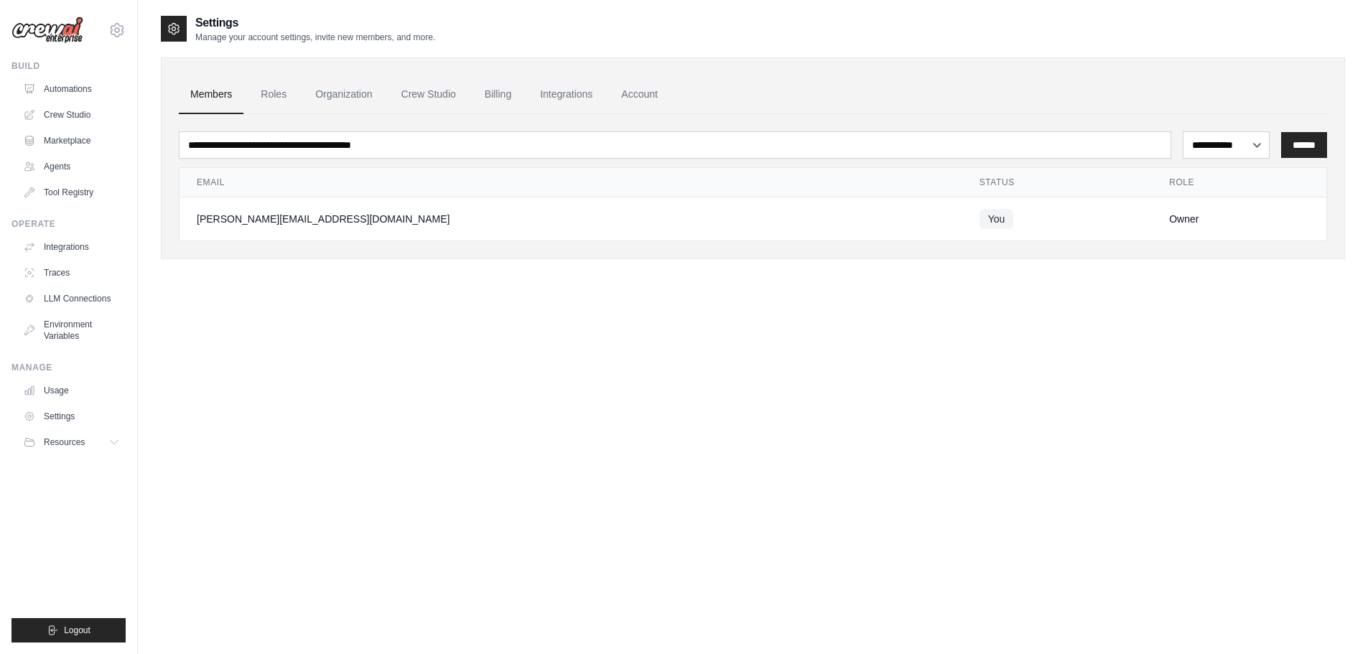
click at [580, 409] on div "**********" at bounding box center [753, 341] width 1184 height 654
click at [405, 88] on link "Crew Studio" at bounding box center [429, 94] width 78 height 39
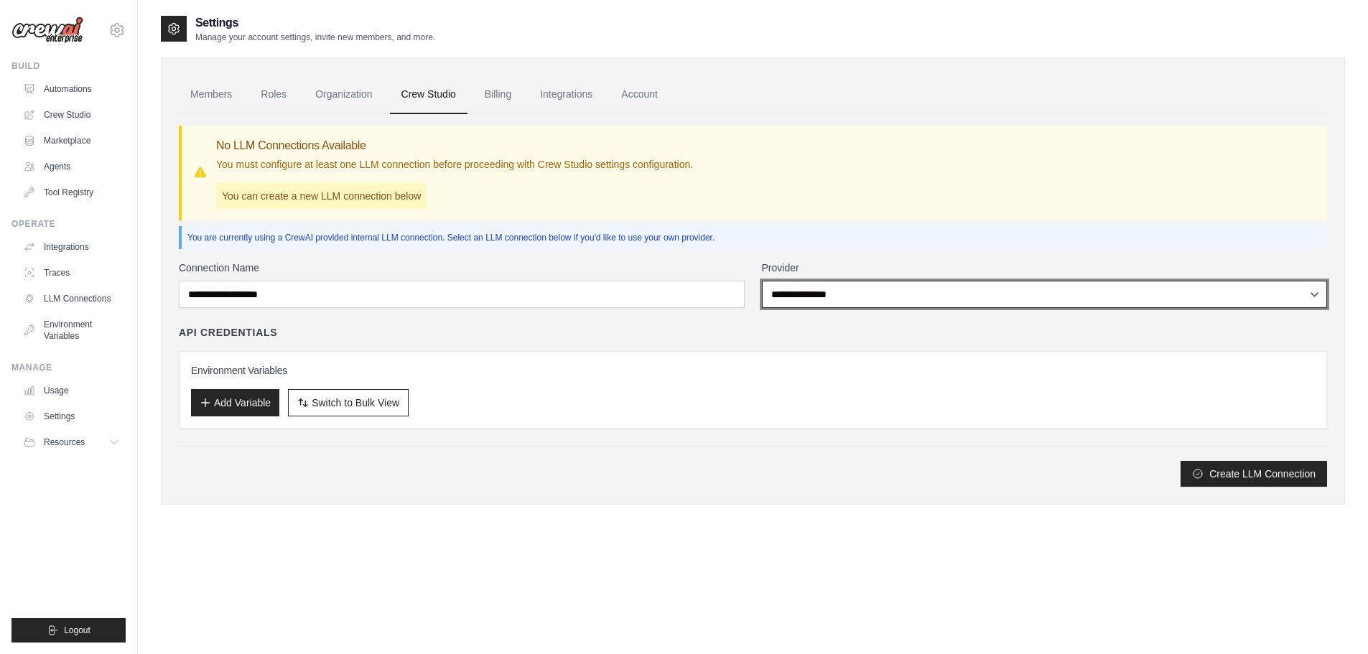
click at [781, 295] on select "**********" at bounding box center [1045, 294] width 566 height 27
click at [803, 293] on select "**********" at bounding box center [1045, 294] width 566 height 27
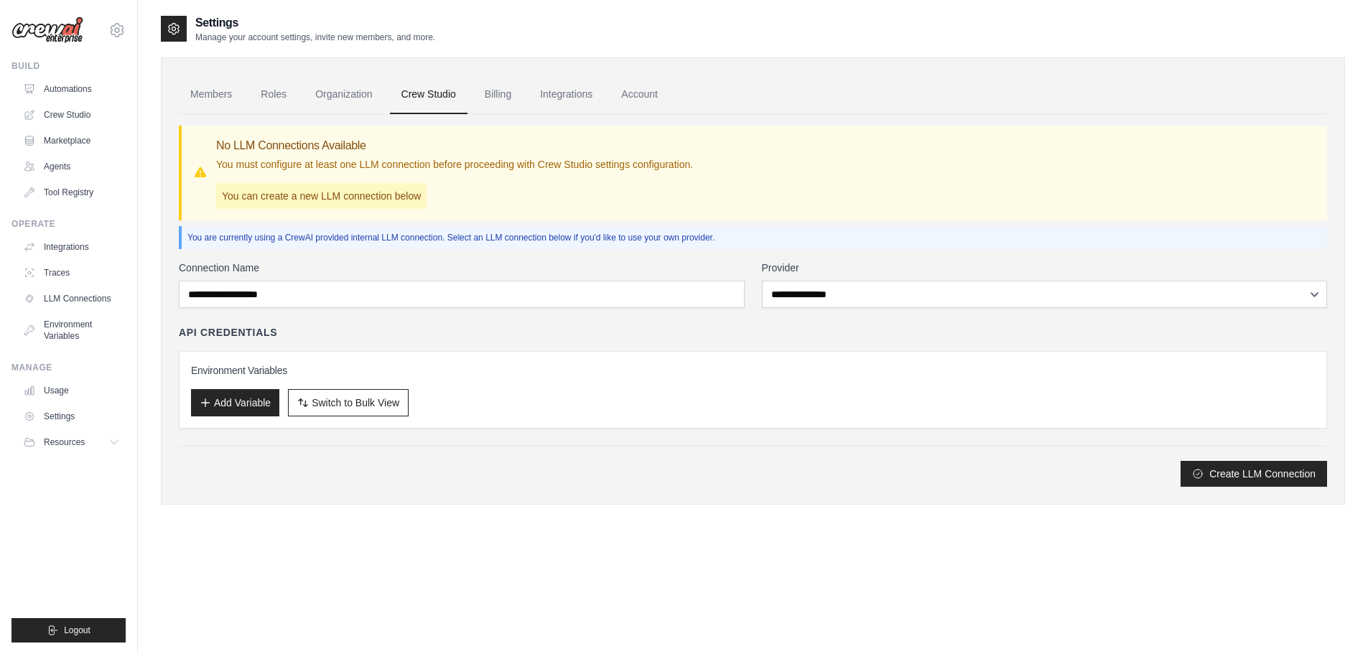
click at [489, 340] on div "API Credentials Environment Variables Add Variable Switch to Bulk View Switch t…" at bounding box center [753, 376] width 1148 height 103
click at [505, 85] on link "Billing" at bounding box center [498, 94] width 50 height 39
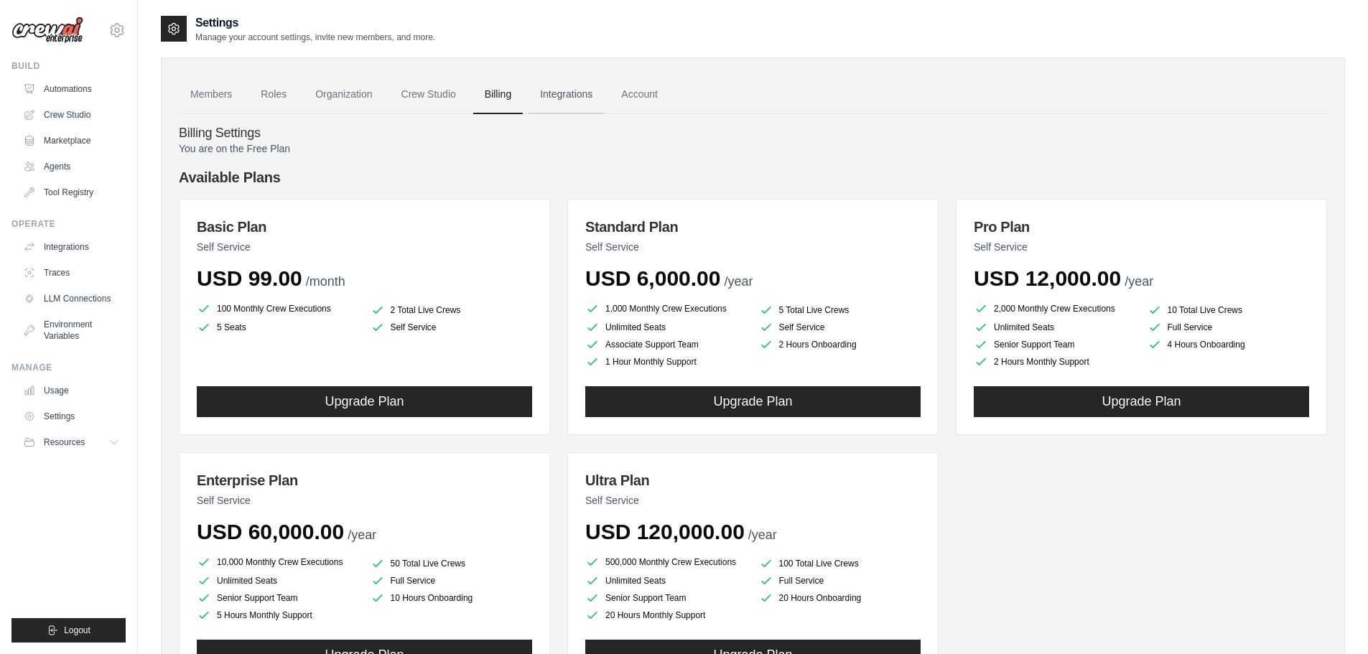
click at [571, 99] on link "Integrations" at bounding box center [566, 94] width 75 height 39
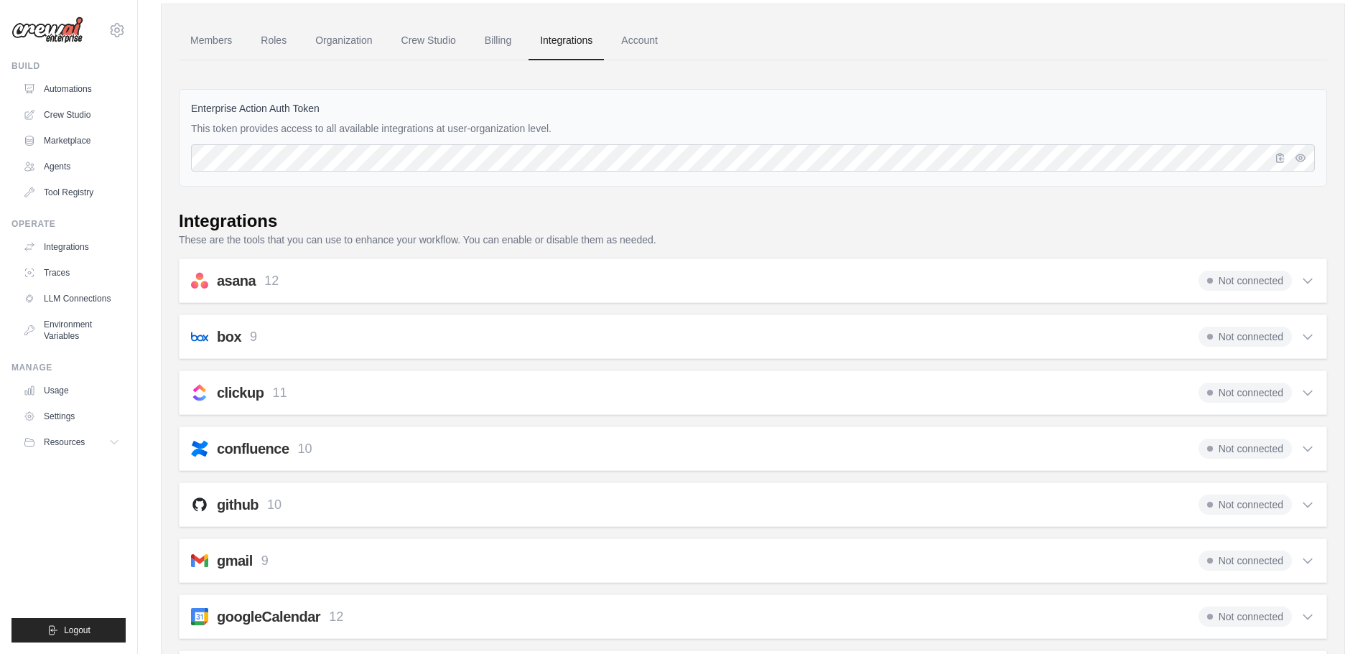
scroll to position [144, 0]
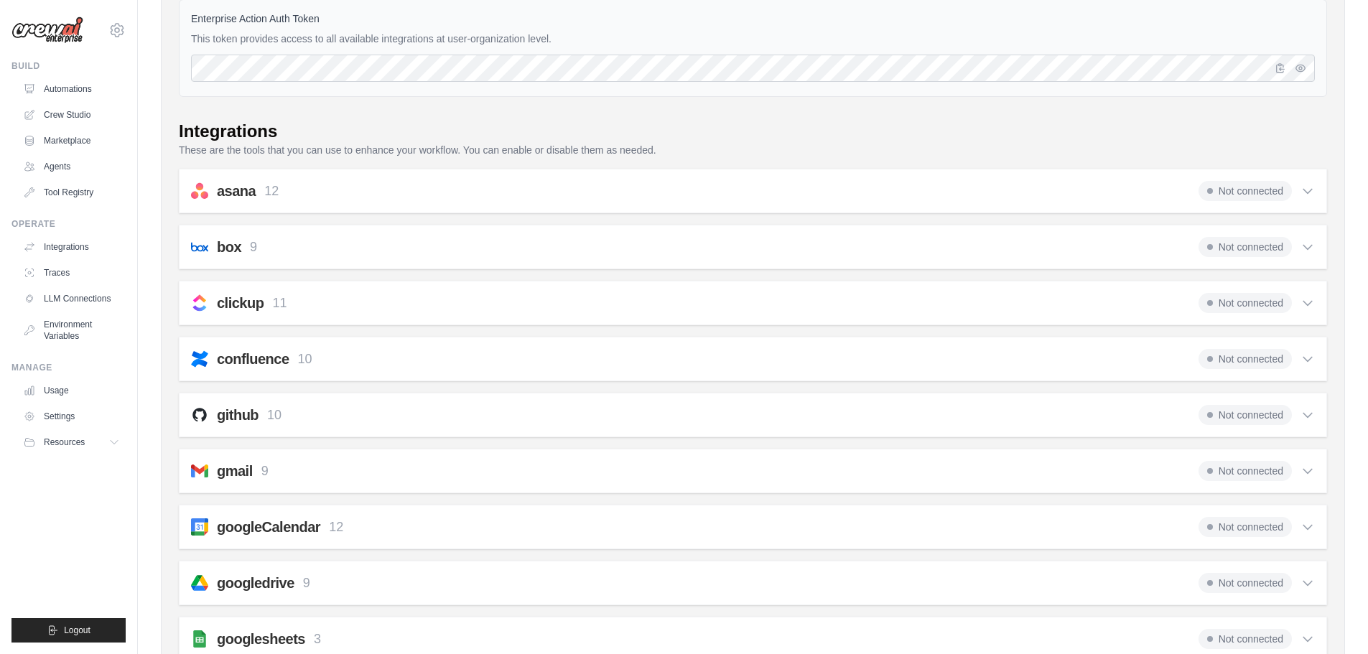
click at [1232, 297] on span "Not connected" at bounding box center [1245, 303] width 93 height 20
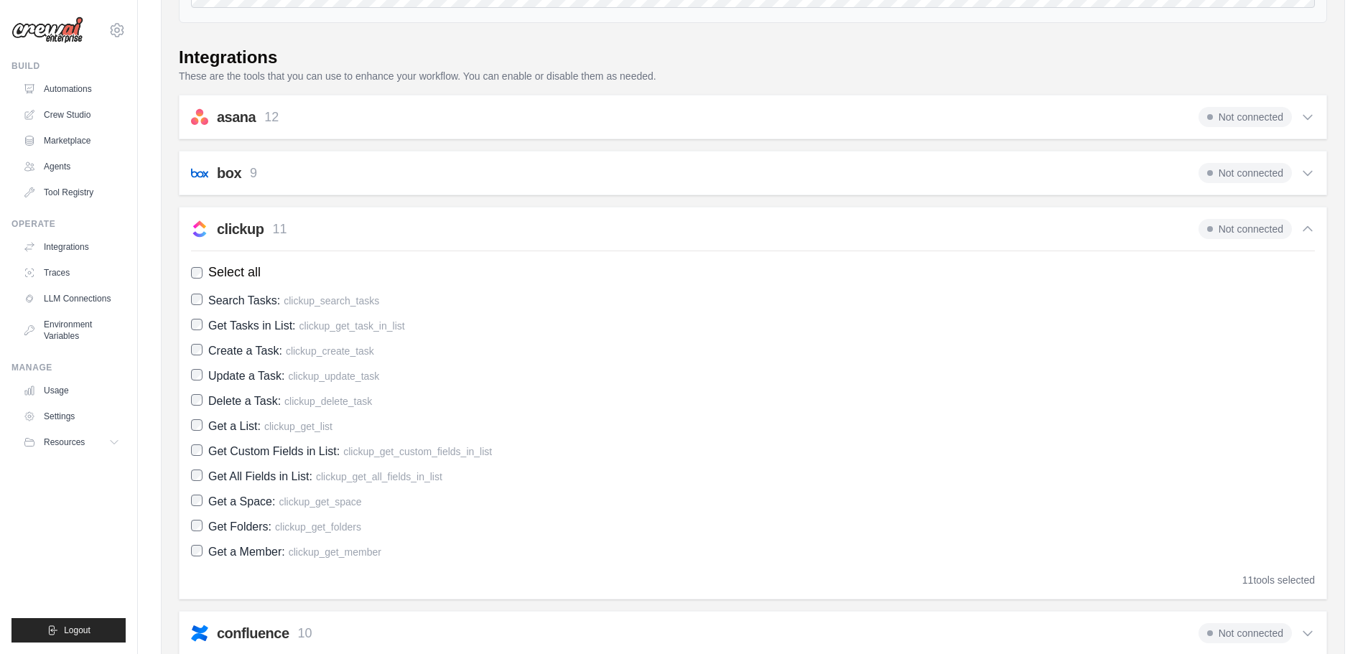
scroll to position [215, 0]
click at [1303, 235] on icon at bounding box center [1308, 231] width 14 height 14
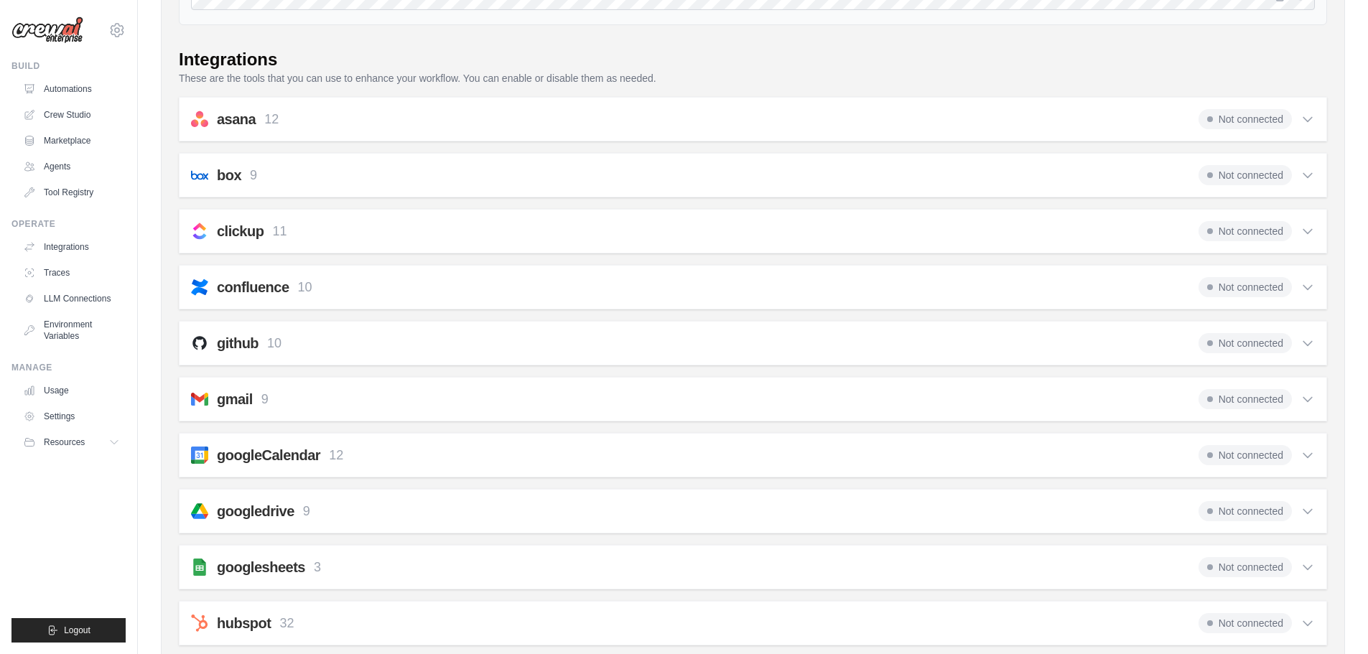
click at [222, 233] on h2 "clickup" at bounding box center [240, 231] width 47 height 20
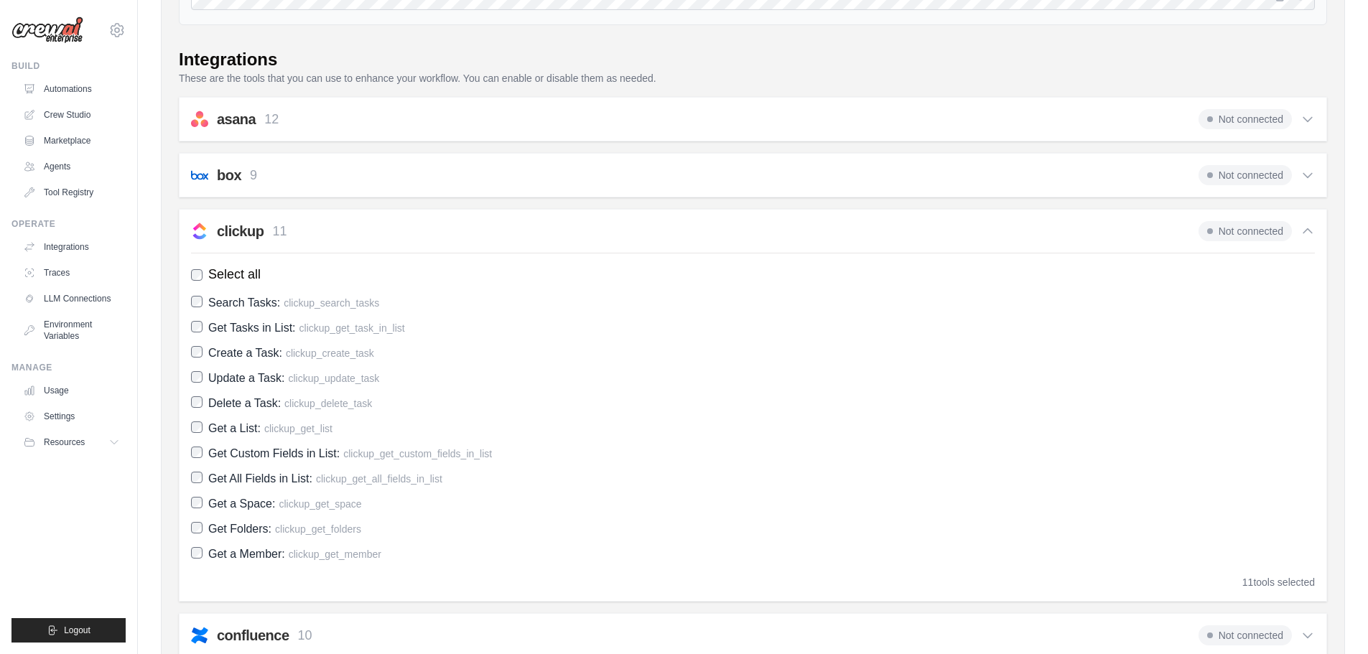
click at [222, 233] on h2 "clickup" at bounding box center [240, 231] width 47 height 20
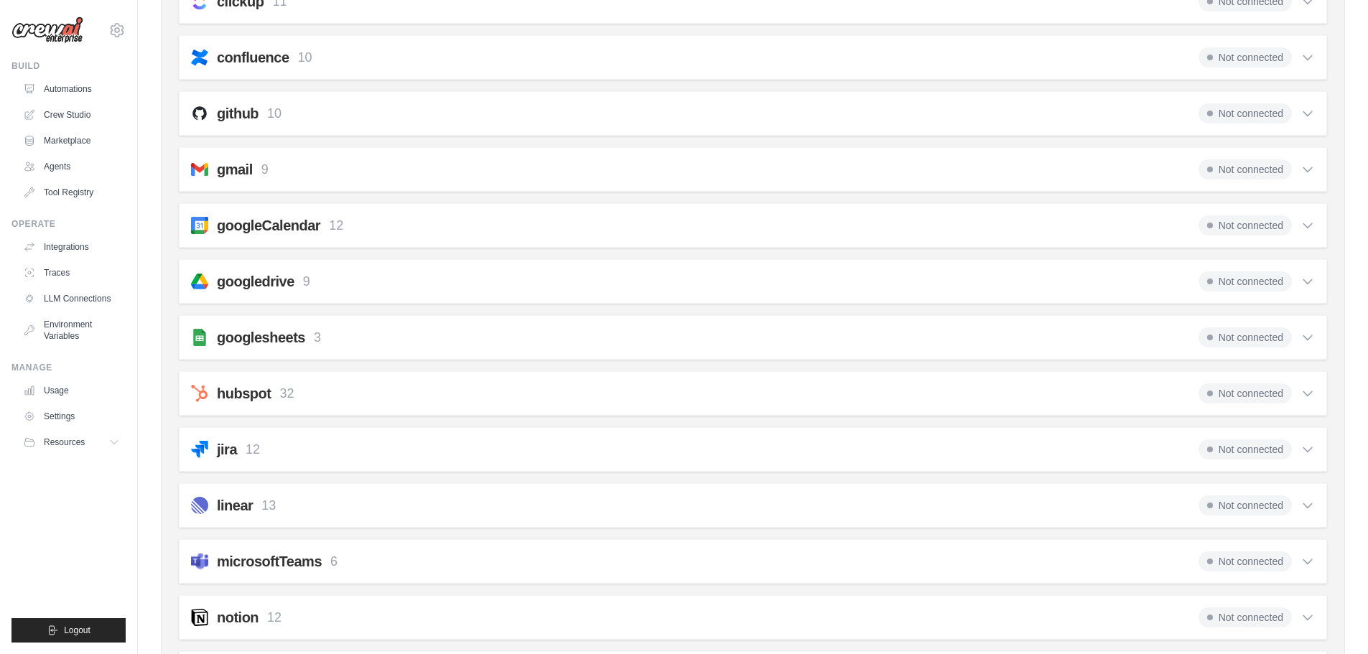
scroll to position [408, 0]
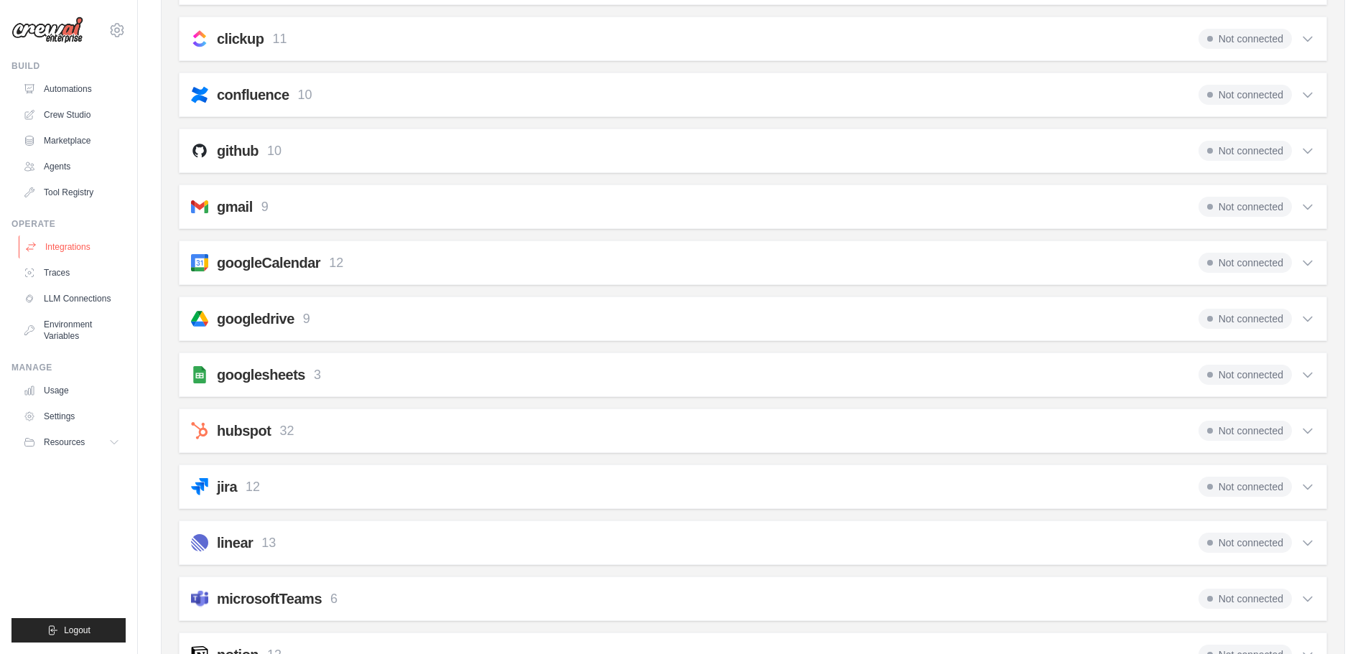
click at [68, 237] on link "Integrations" at bounding box center [73, 247] width 108 height 23
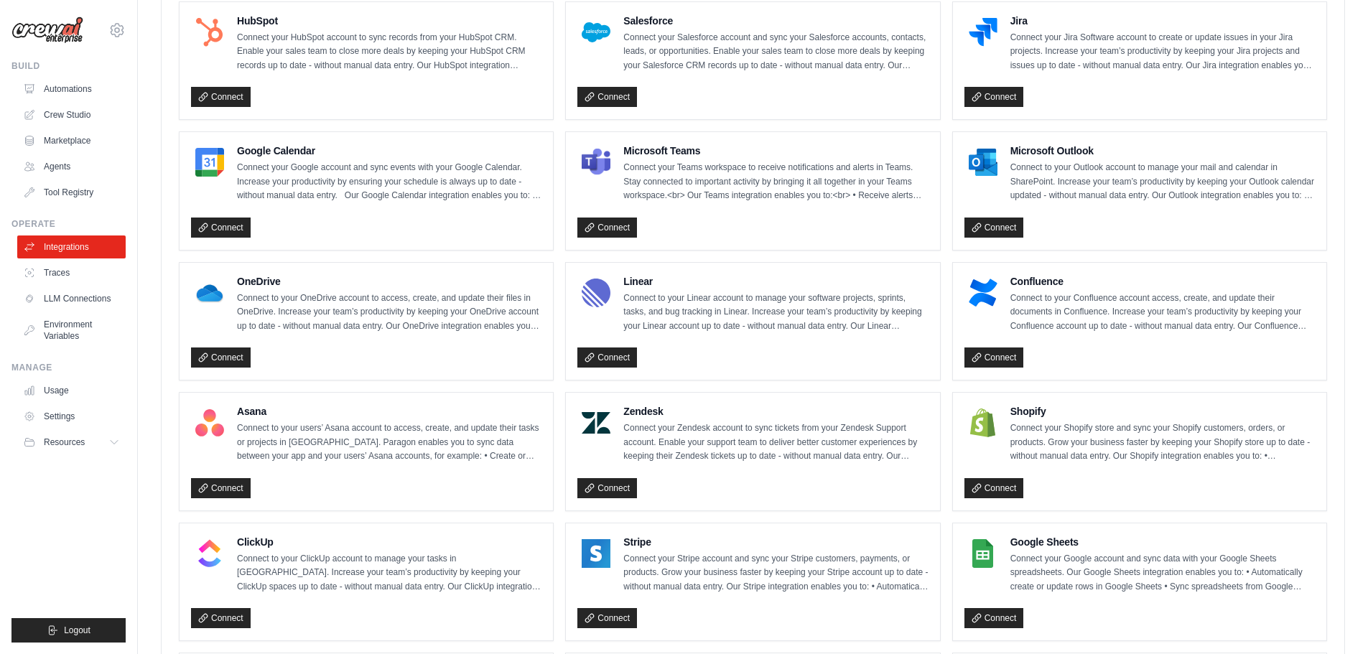
scroll to position [646, 0]
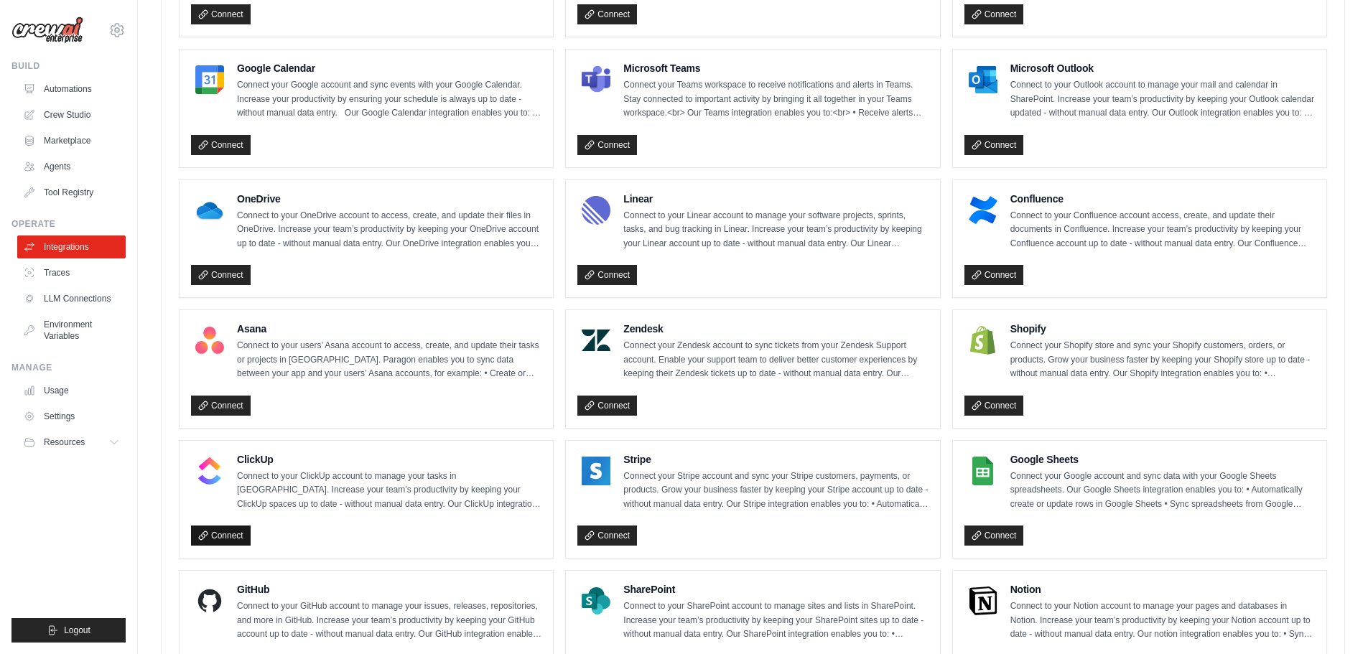
click at [233, 534] on link "Connect" at bounding box center [221, 536] width 60 height 20
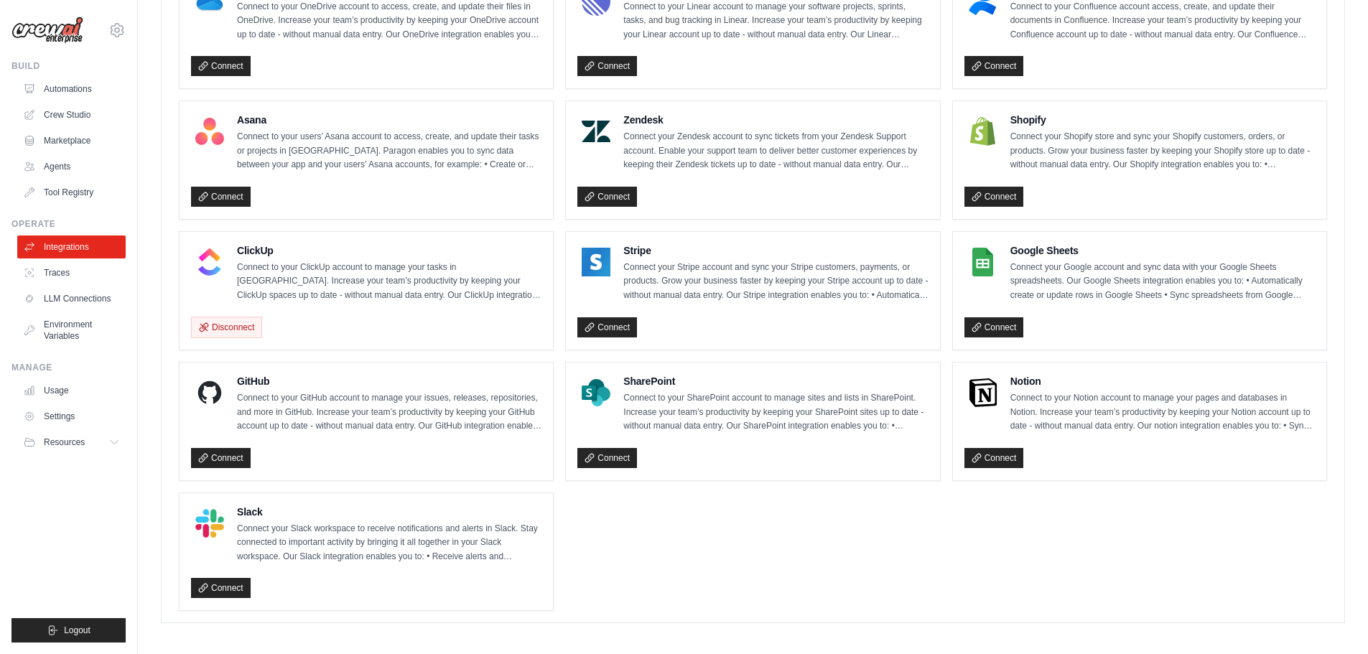
scroll to position [911, 0]
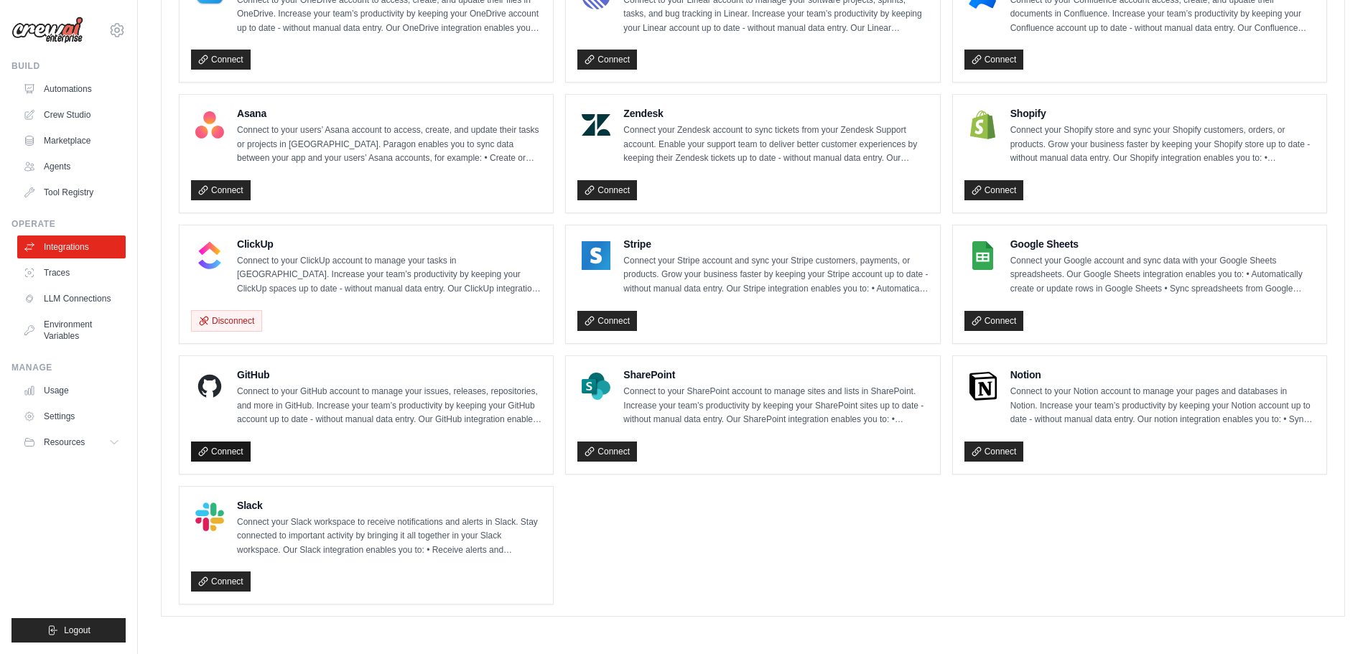
click at [227, 454] on link "Connect" at bounding box center [221, 452] width 60 height 20
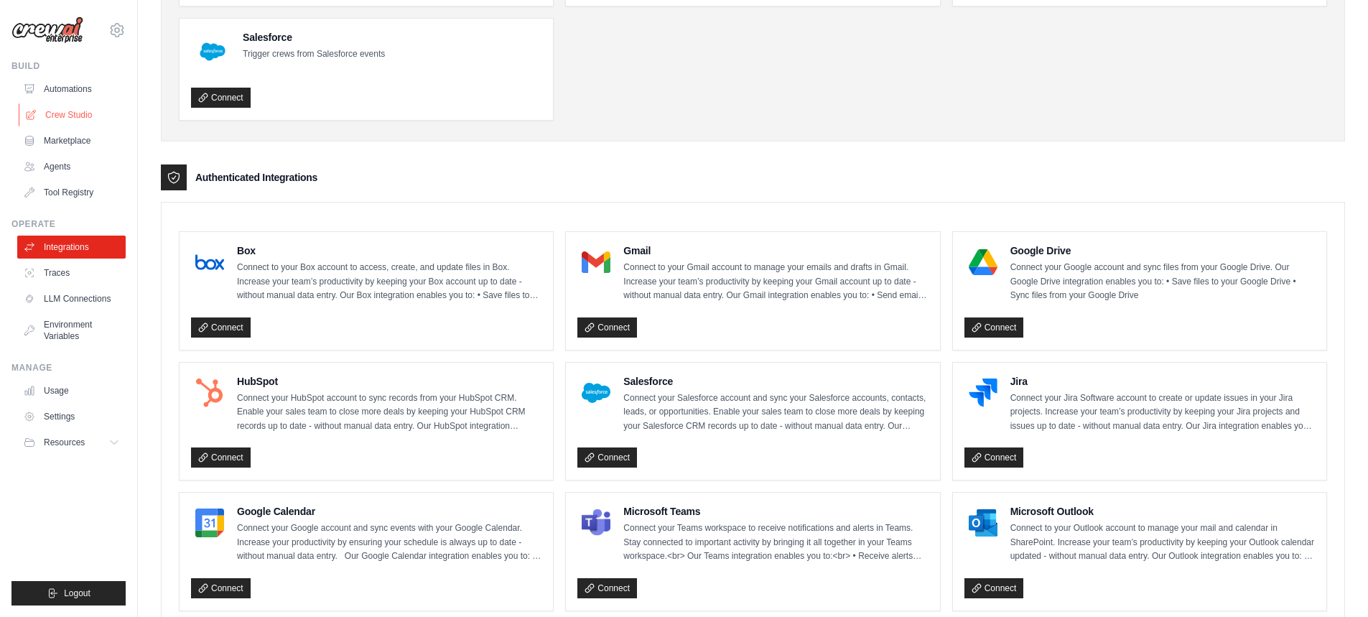
scroll to position [246, 0]
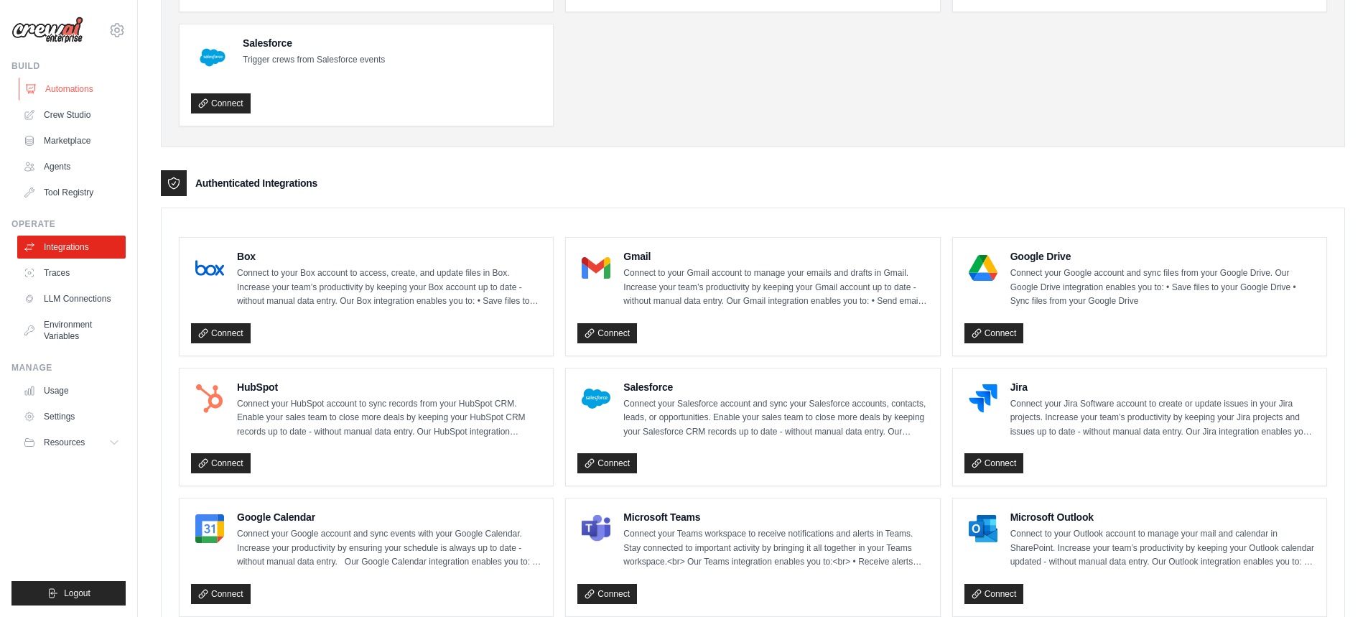
click at [68, 88] on link "Automations" at bounding box center [73, 89] width 108 height 23
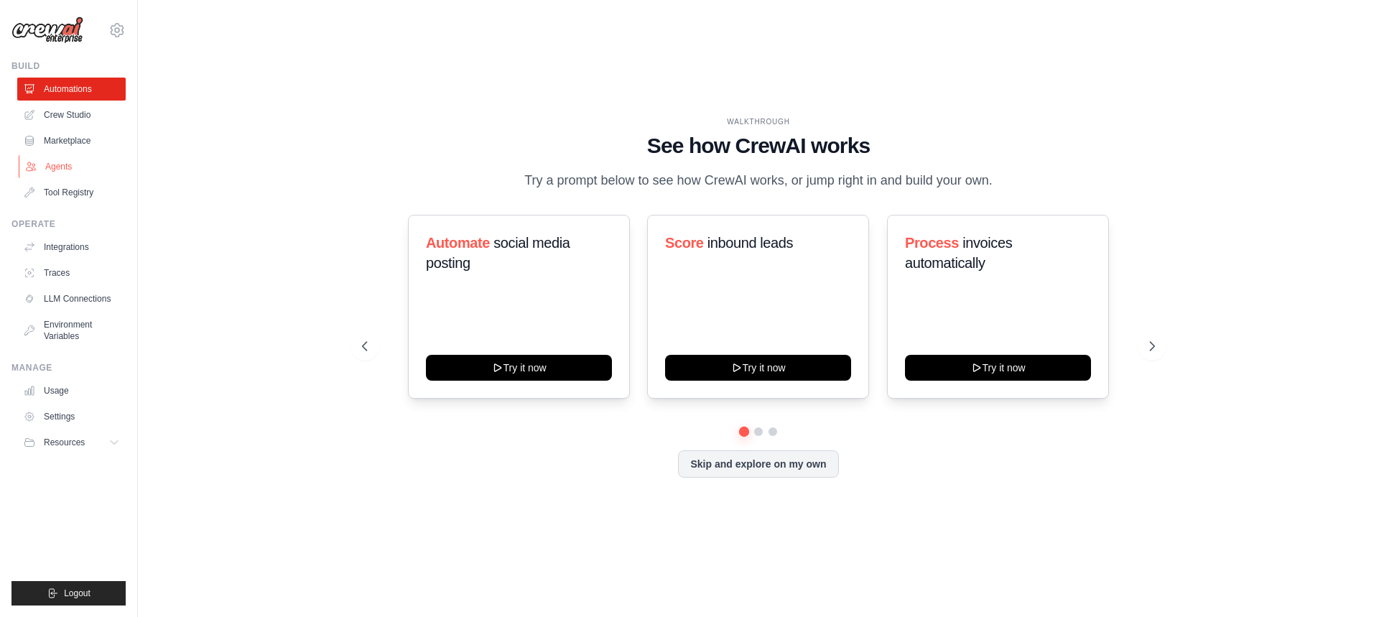
click at [77, 170] on link "Agents" at bounding box center [73, 166] width 108 height 23
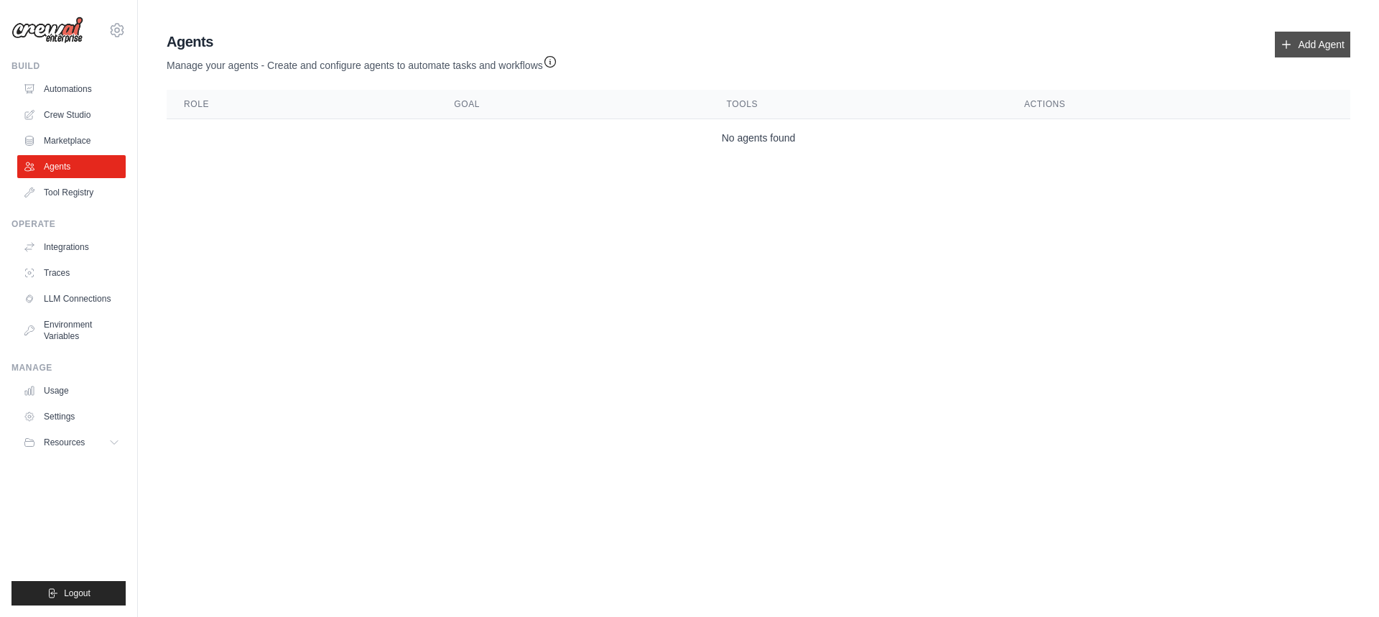
click at [1339, 37] on link "Add Agent" at bounding box center [1312, 45] width 75 height 26
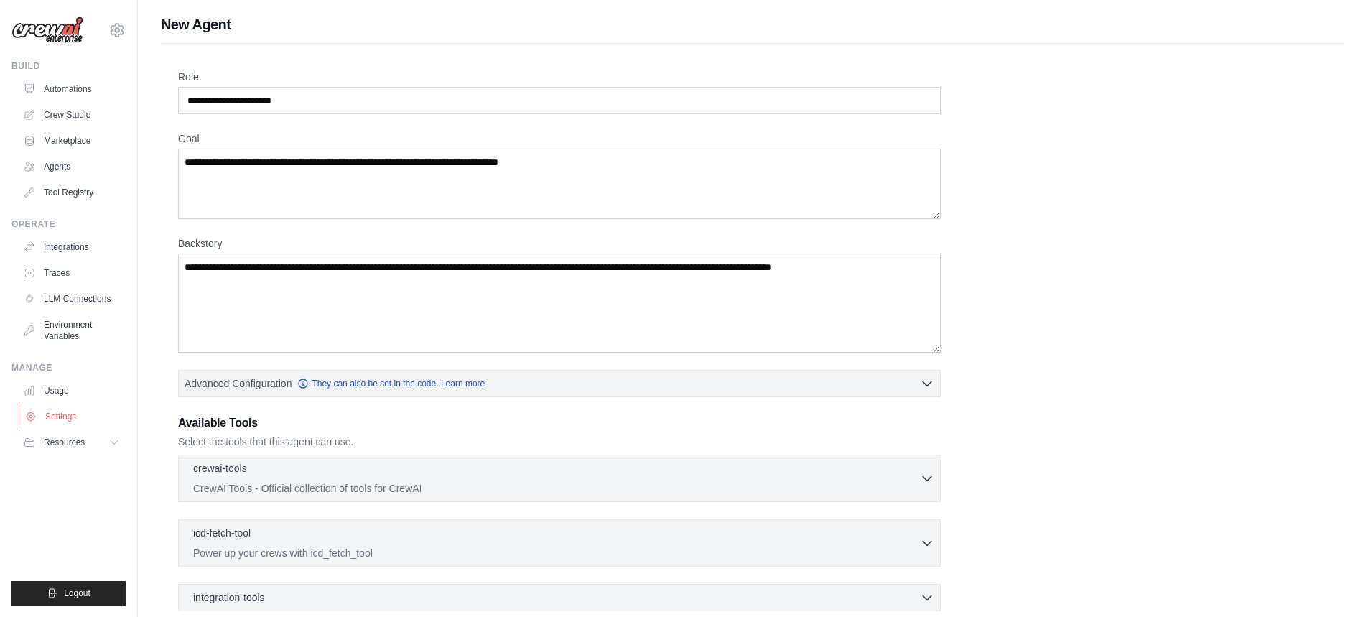
click at [55, 417] on link "Settings" at bounding box center [73, 416] width 108 height 23
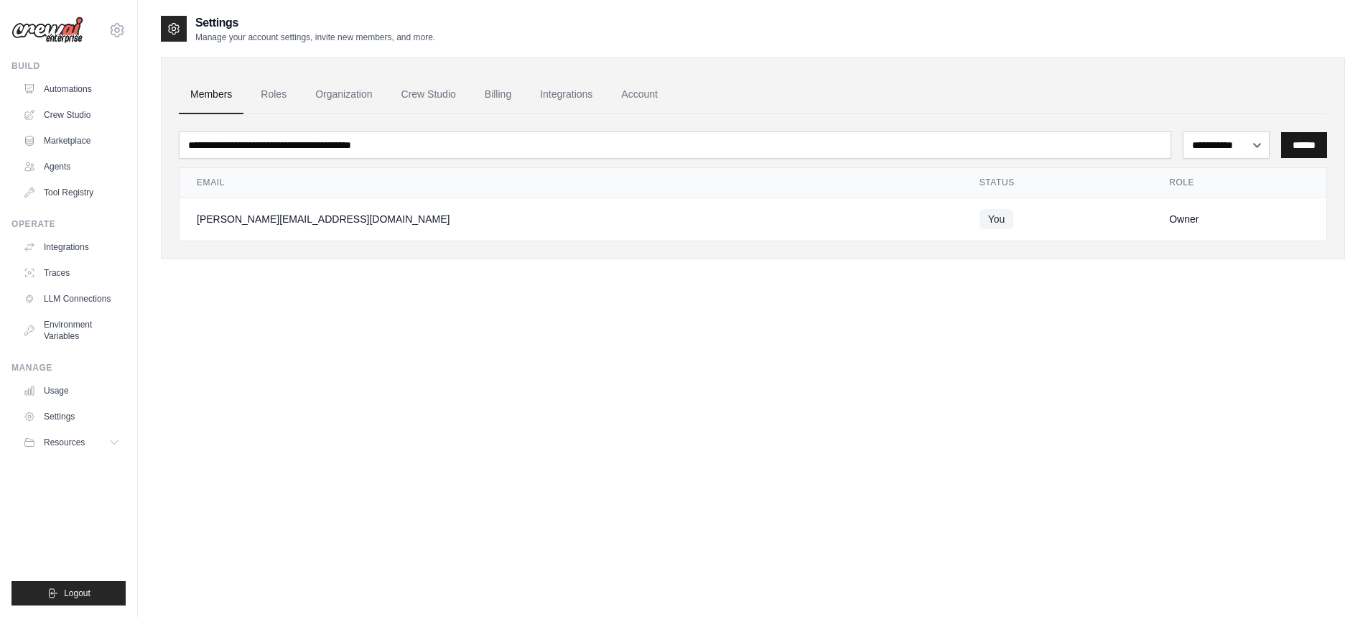
click at [1311, 146] on input "******" at bounding box center [1304, 145] width 46 height 26
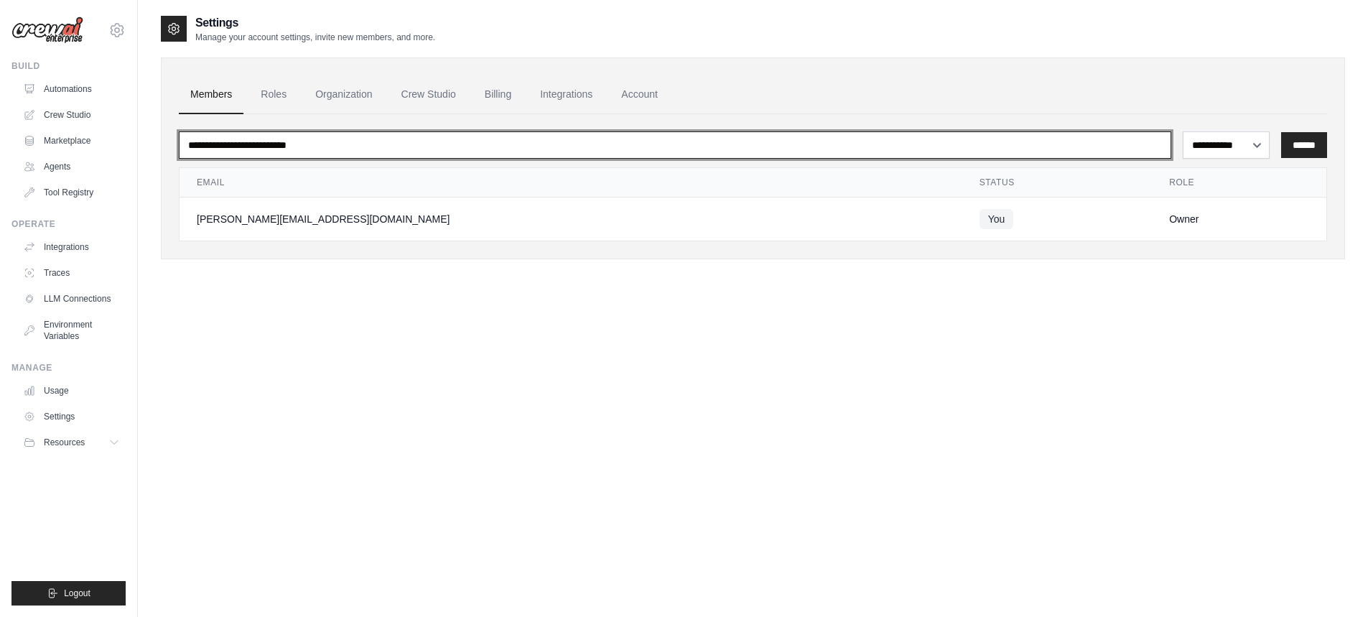
type input "**********"
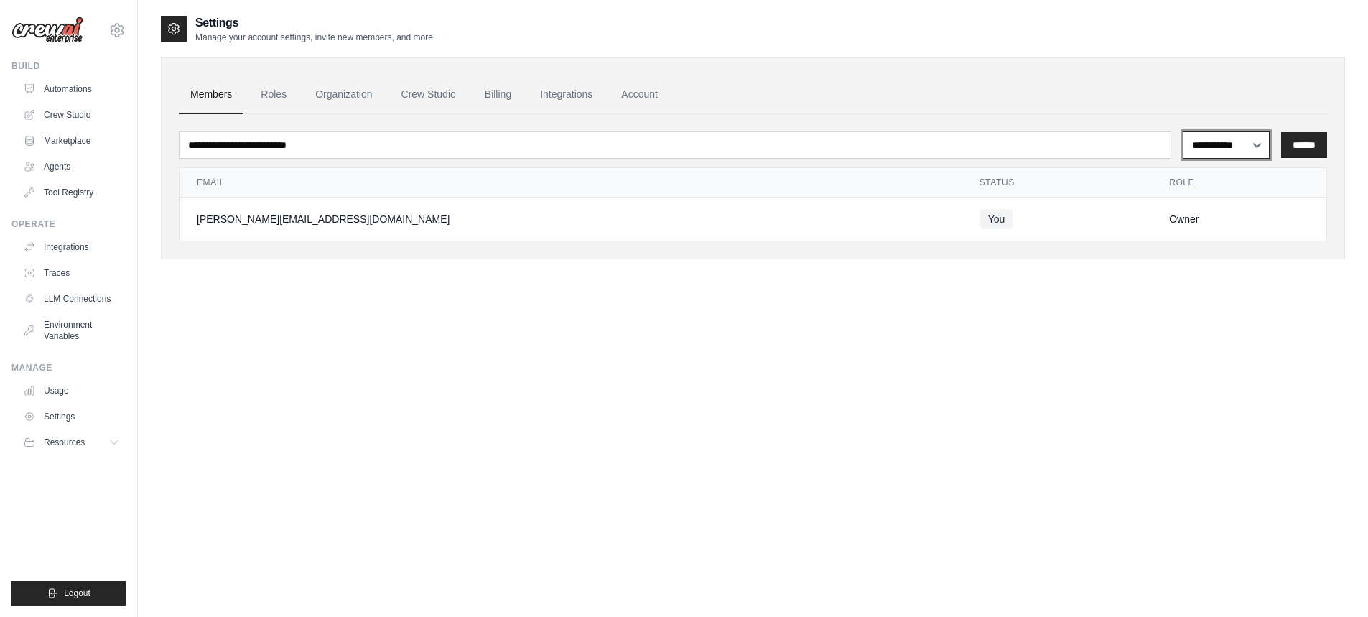
click at [1225, 147] on select "**********" at bounding box center [1226, 144] width 87 height 27
select select "******"
click at [1183, 131] on select "**********" at bounding box center [1226, 144] width 87 height 27
click at [1296, 156] on input "******" at bounding box center [1304, 145] width 46 height 26
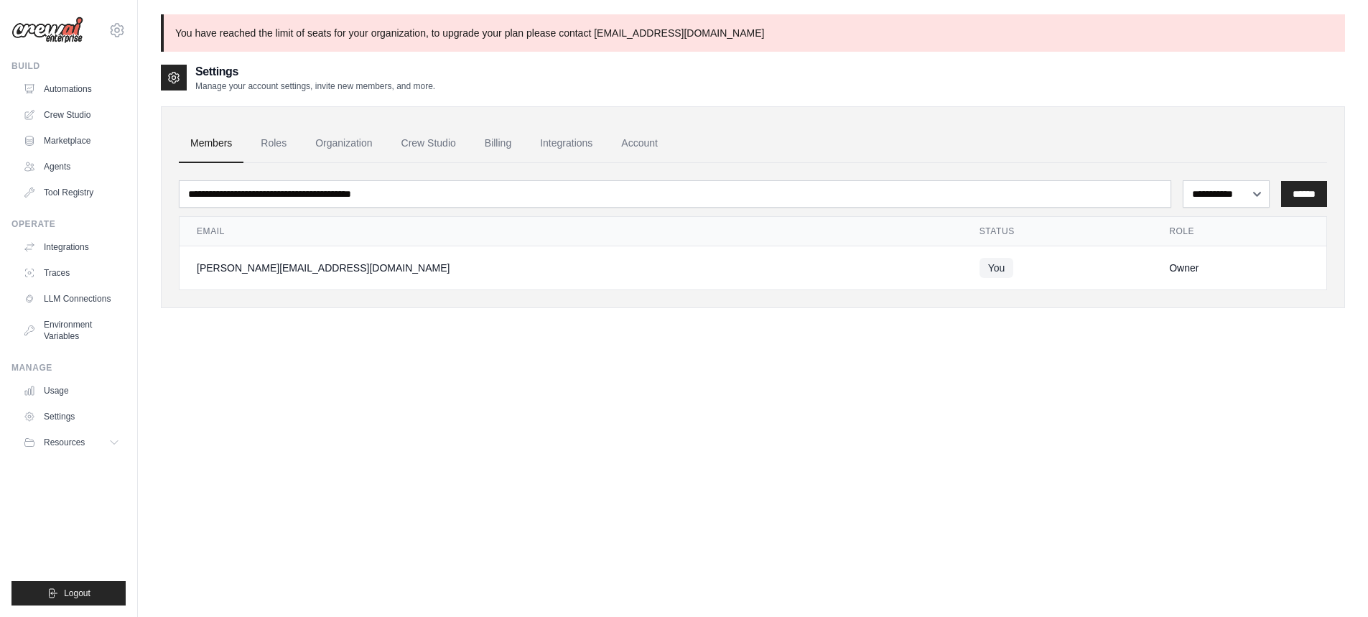
click at [1299, 153] on ul "Members Roles Organization Crew Studio Billing Integrations Account" at bounding box center [753, 143] width 1148 height 39
click at [557, 144] on link "Integrations" at bounding box center [566, 143] width 75 height 39
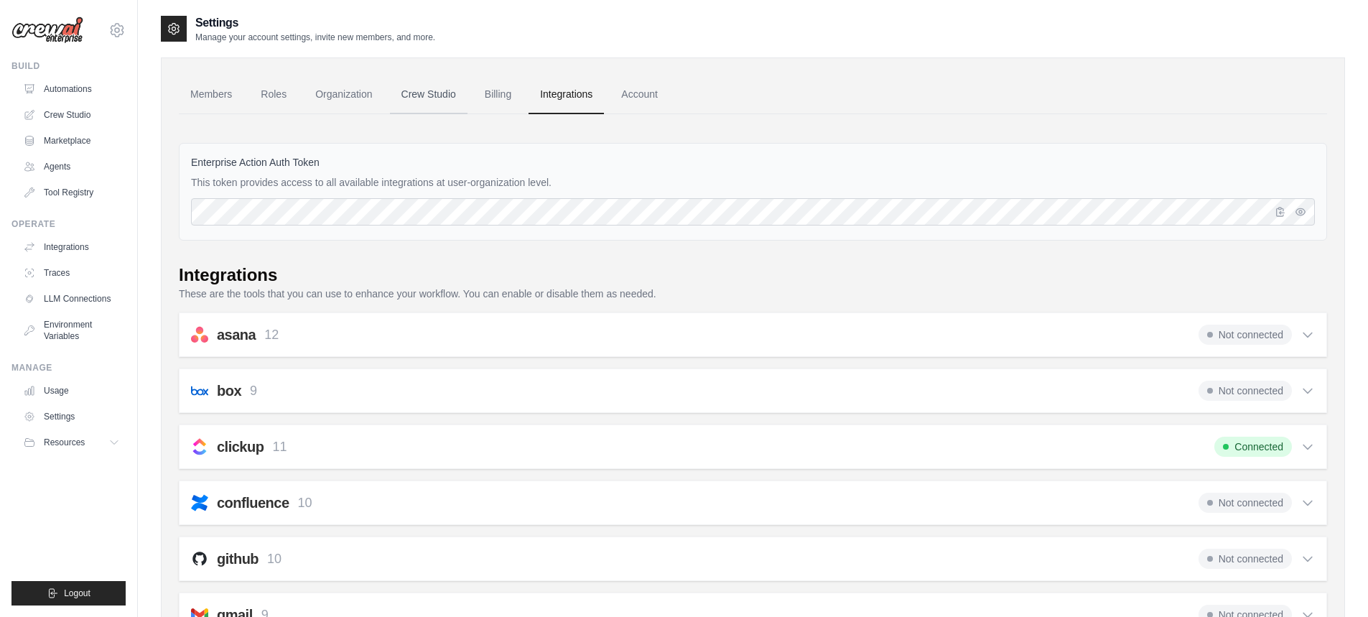
click at [414, 98] on link "Crew Studio" at bounding box center [429, 94] width 78 height 39
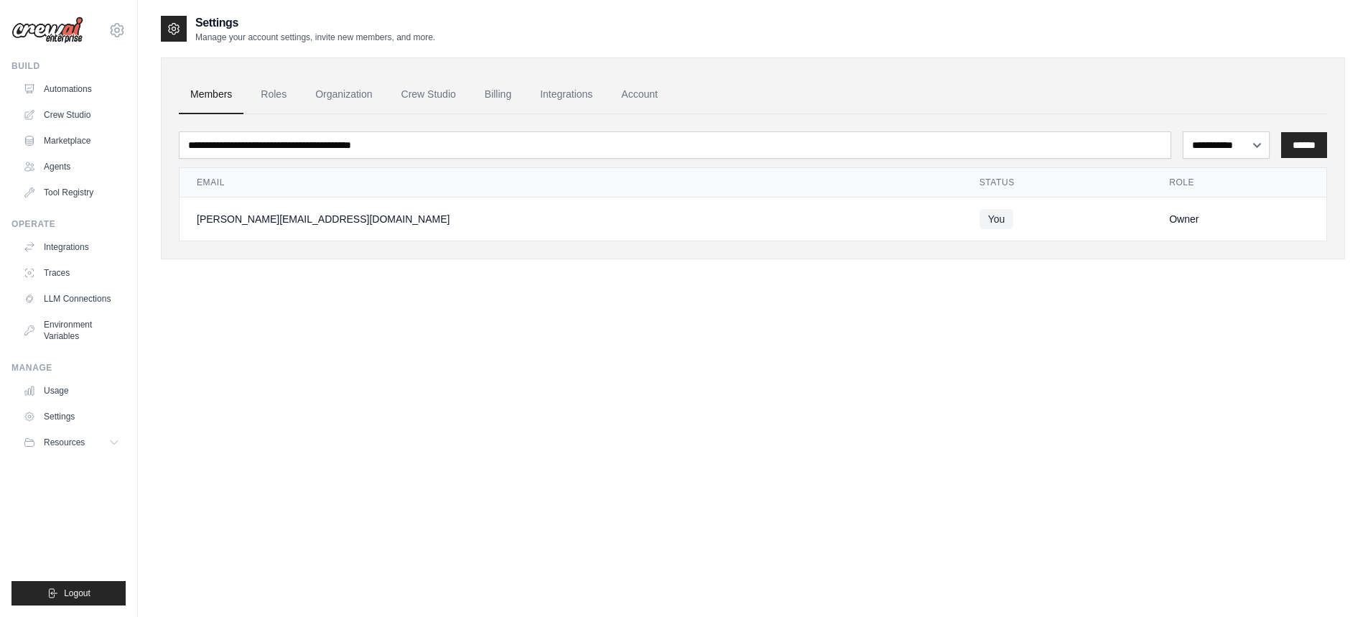
click at [771, 121] on div "**********" at bounding box center [753, 177] width 1148 height 127
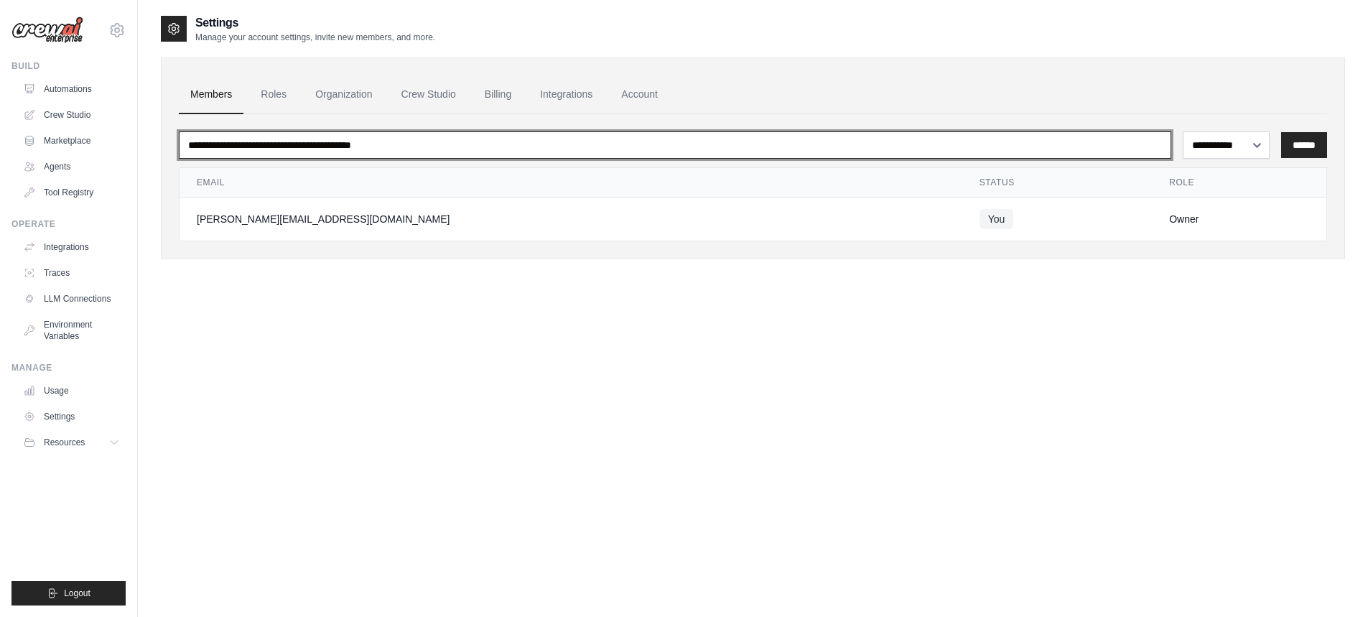
click at [744, 149] on input "email" at bounding box center [675, 144] width 993 height 27
type input "**********"
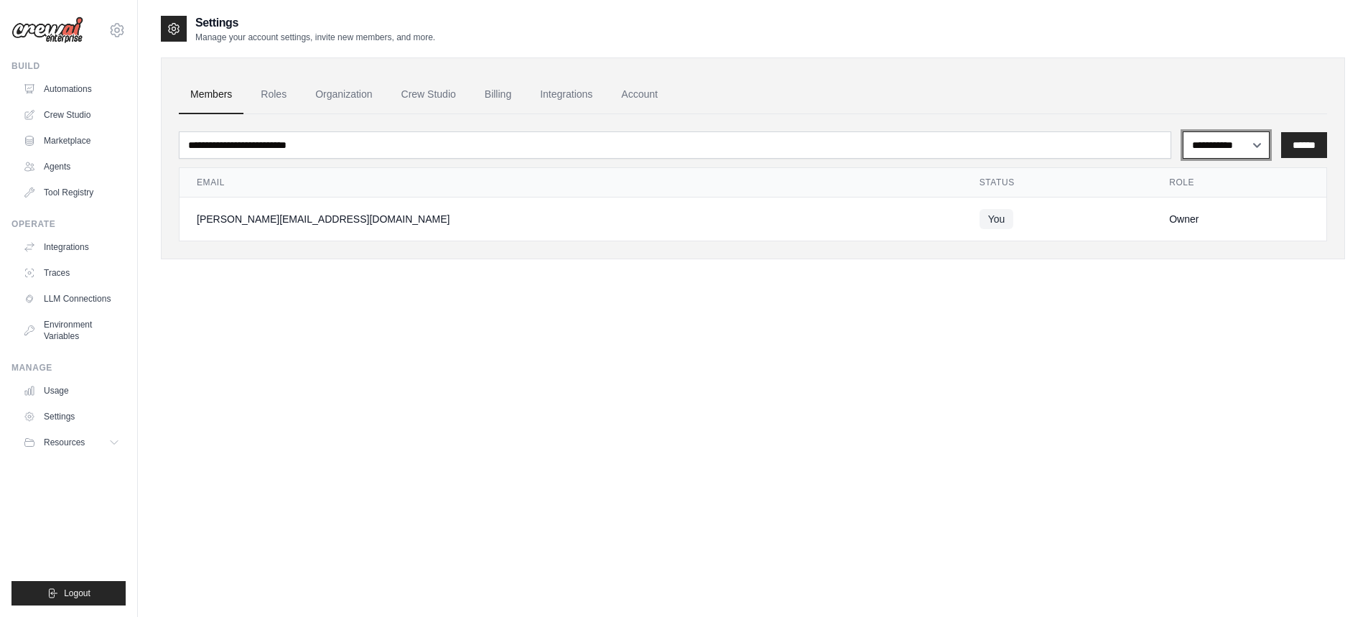
click at [1222, 152] on select "**********" at bounding box center [1226, 144] width 87 height 27
select select "******"
click at [1183, 131] on select "**********" at bounding box center [1226, 144] width 87 height 27
click at [1304, 147] on input "******" at bounding box center [1304, 145] width 46 height 26
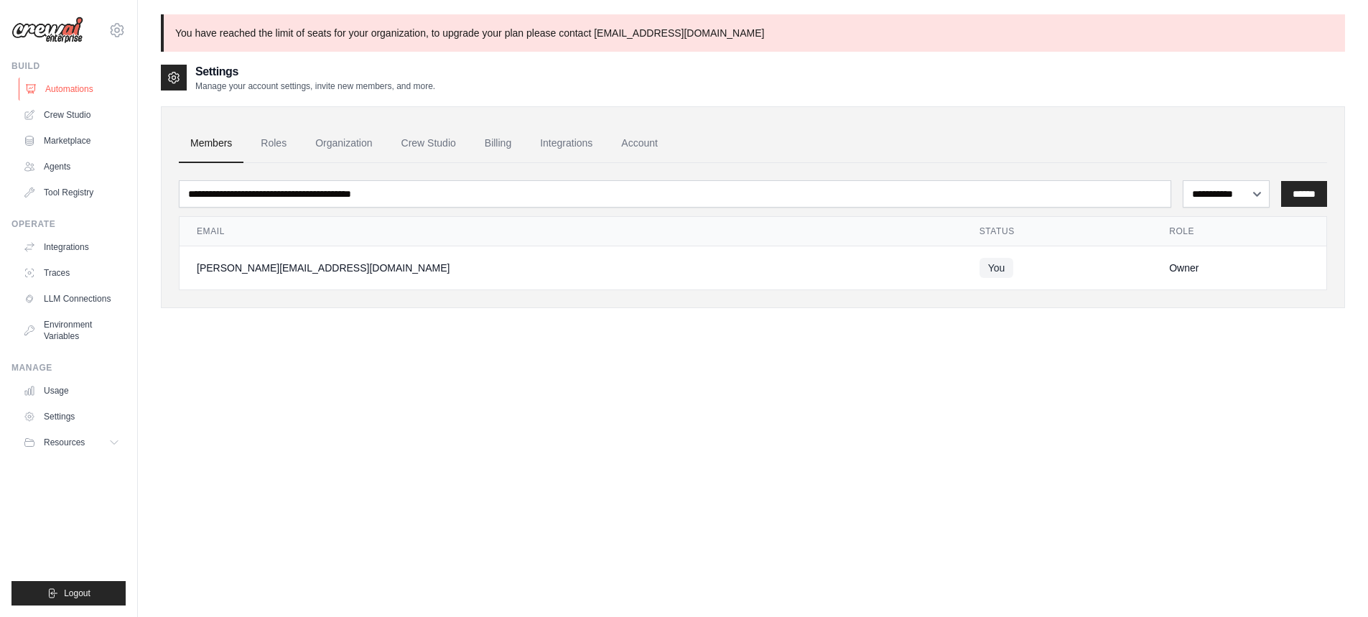
click at [53, 91] on link "Automations" at bounding box center [73, 89] width 108 height 23
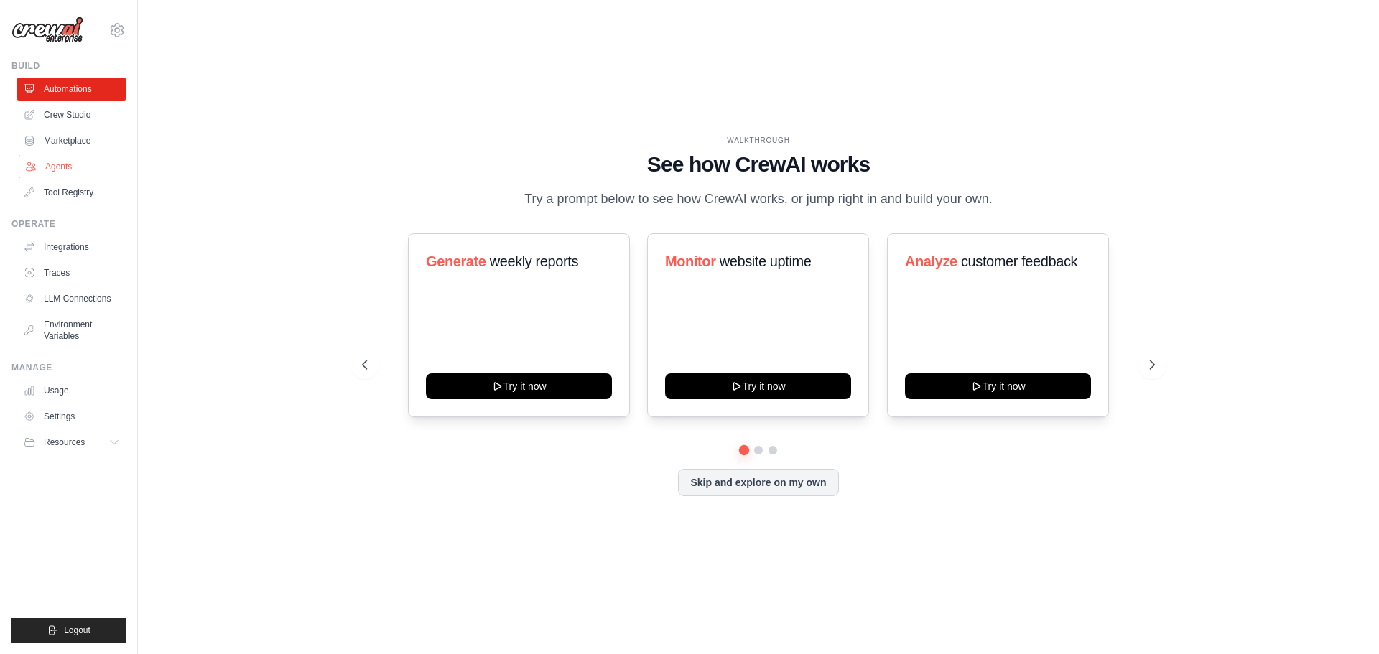
click at [95, 162] on link "Agents" at bounding box center [73, 166] width 108 height 23
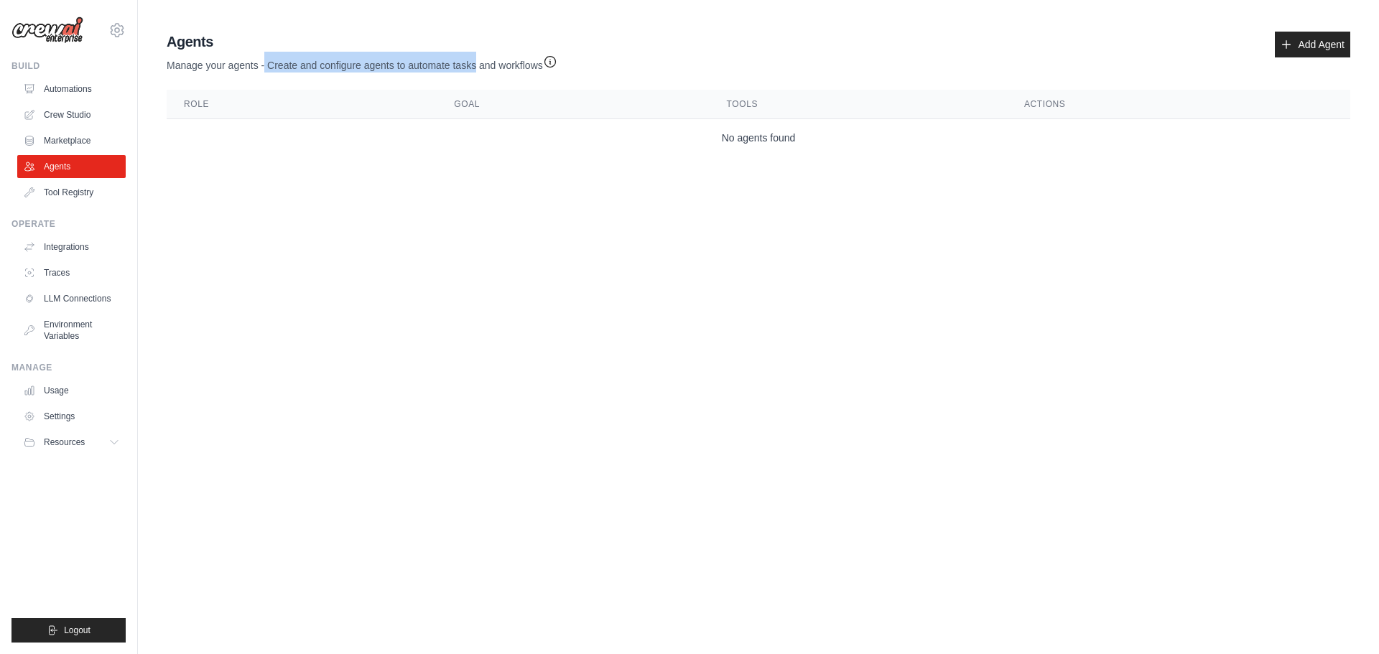
drag, startPoint x: 287, startPoint y: 68, endPoint x: 476, endPoint y: 71, distance: 188.9
click at [476, 71] on p "Manage your agents - Create and configure agents to automate tasks and workflows" at bounding box center [362, 62] width 391 height 21
click at [1343, 50] on link "Add Agent" at bounding box center [1312, 45] width 75 height 26
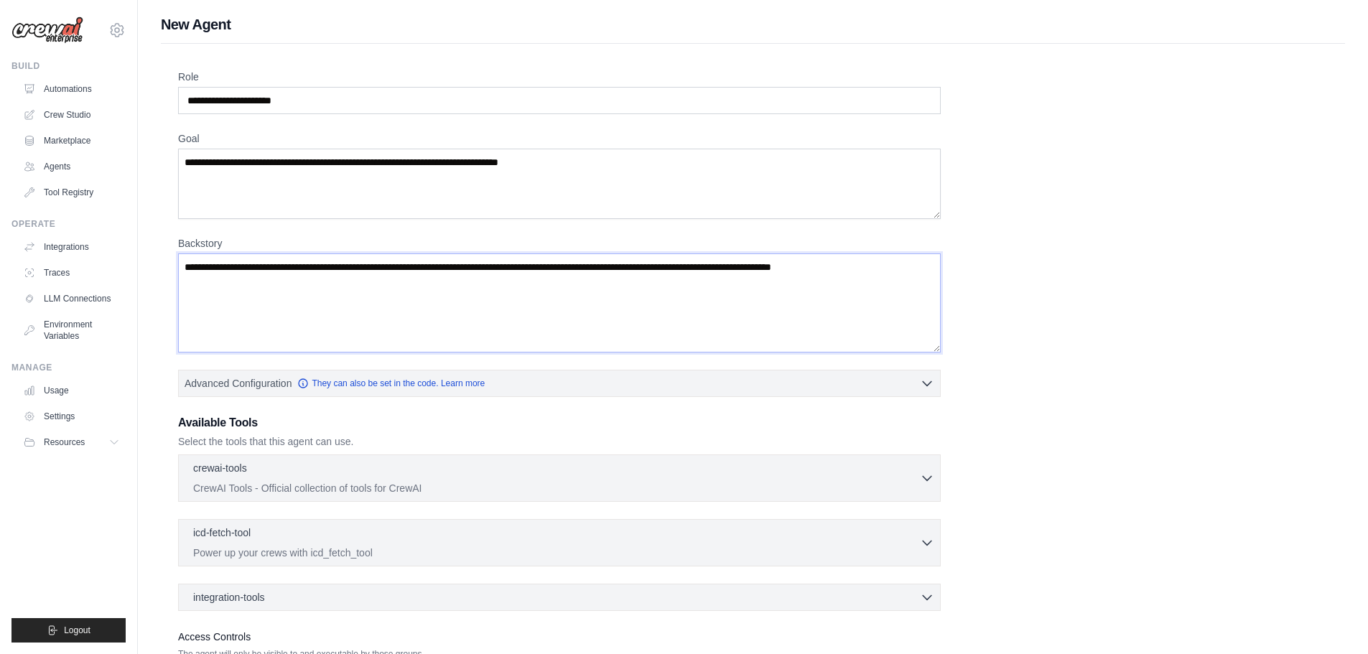
click at [275, 325] on textarea "Backstory" at bounding box center [559, 303] width 763 height 99
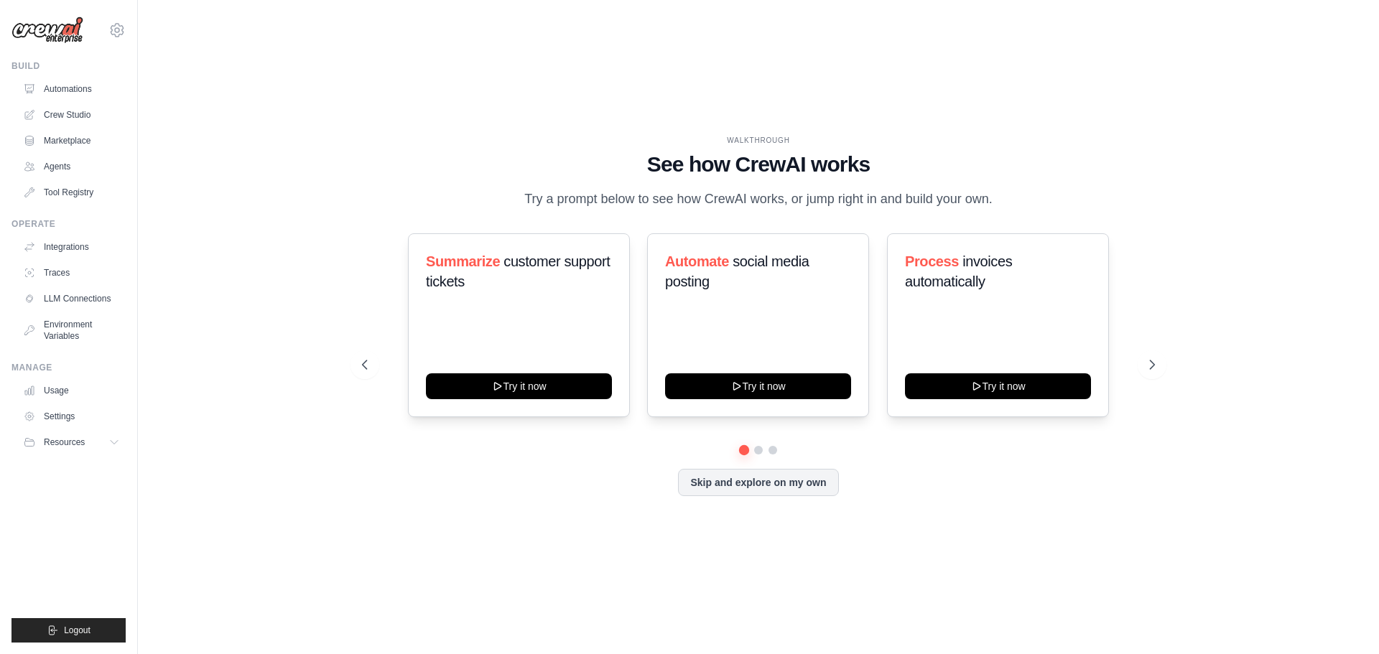
drag, startPoint x: 806, startPoint y: 213, endPoint x: 1098, endPoint y: 187, distance: 293.5
click at [1098, 187] on div "WALKTHROUGH See how [PERSON_NAME] works Try a prompt below to see how [PERSON_N…" at bounding box center [758, 172] width 793 height 75
click at [708, 478] on button "Skip and explore on my own" at bounding box center [758, 481] width 160 height 27
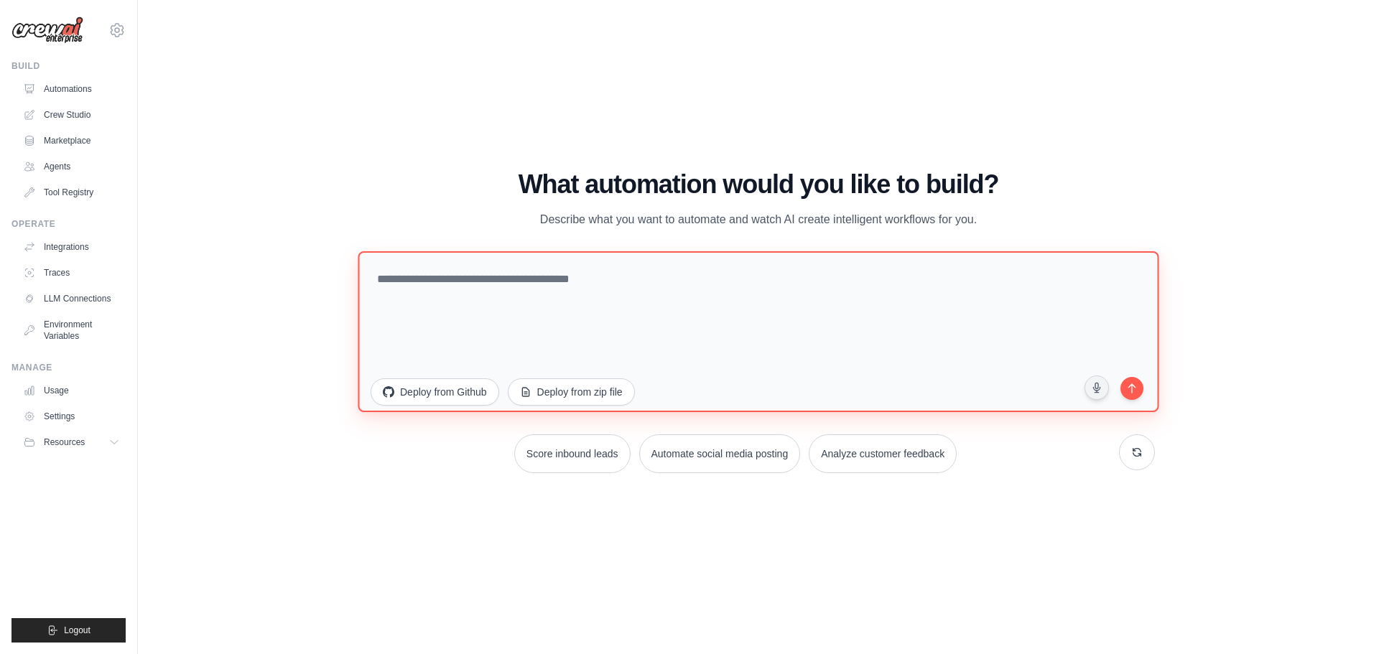
click at [478, 275] on textarea at bounding box center [758, 331] width 801 height 161
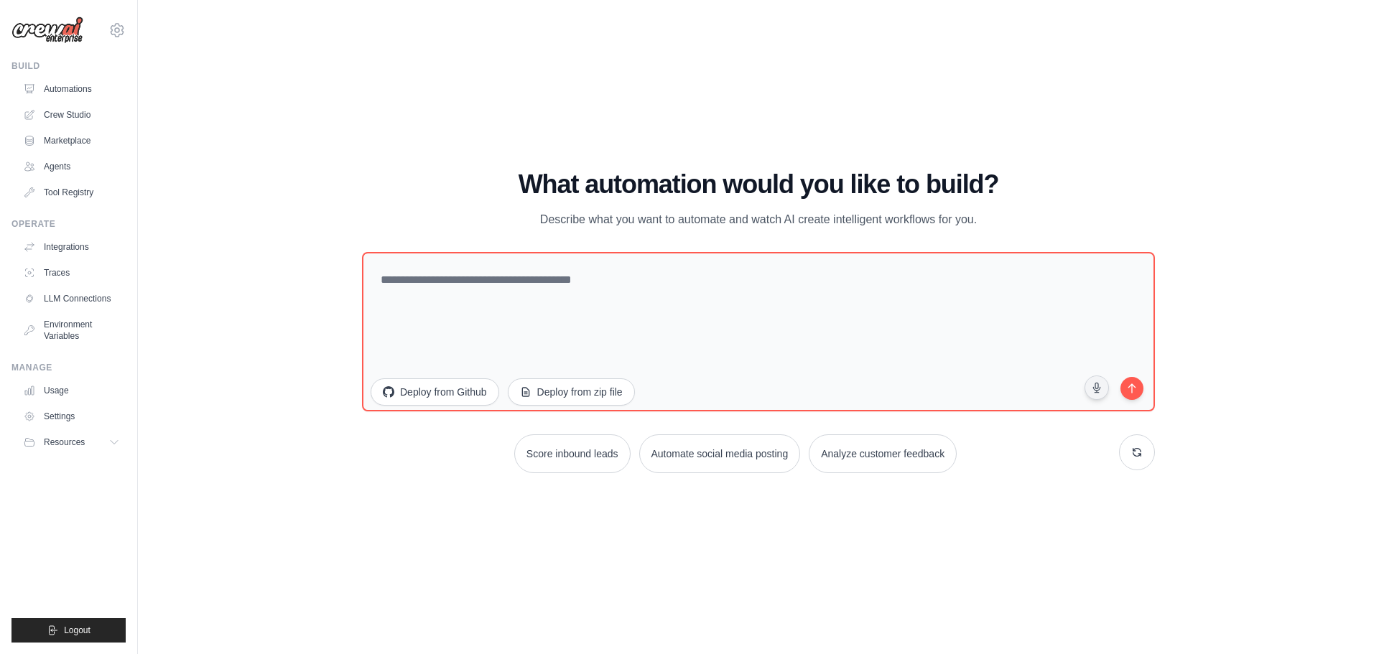
drag, startPoint x: 1002, startPoint y: 209, endPoint x: 430, endPoint y: 157, distance: 574.1
click at [430, 157] on div "WALKTHROUGH See how [PERSON_NAME] works Try a prompt below to see how [PERSON_N…" at bounding box center [758, 327] width 1195 height 626
click at [1177, 190] on div "WALKTHROUGH See how [PERSON_NAME] works Try a prompt below to see how [PERSON_N…" at bounding box center [758, 327] width 1195 height 626
drag, startPoint x: 547, startPoint y: 213, endPoint x: 977, endPoint y: 223, distance: 430.3
click at [977, 223] on p "Describe what you want to automate and watch AI create intelligent workflows fo…" at bounding box center [758, 219] width 483 height 19
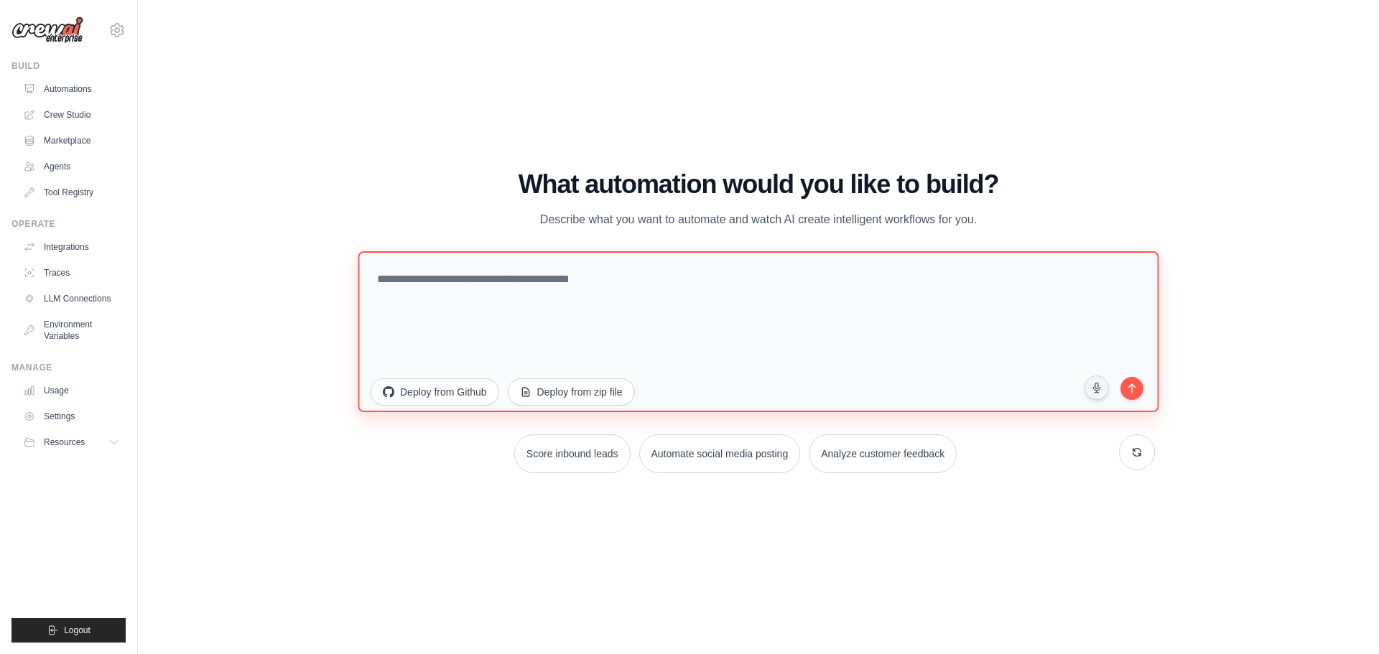
click at [740, 293] on textarea at bounding box center [758, 331] width 801 height 161
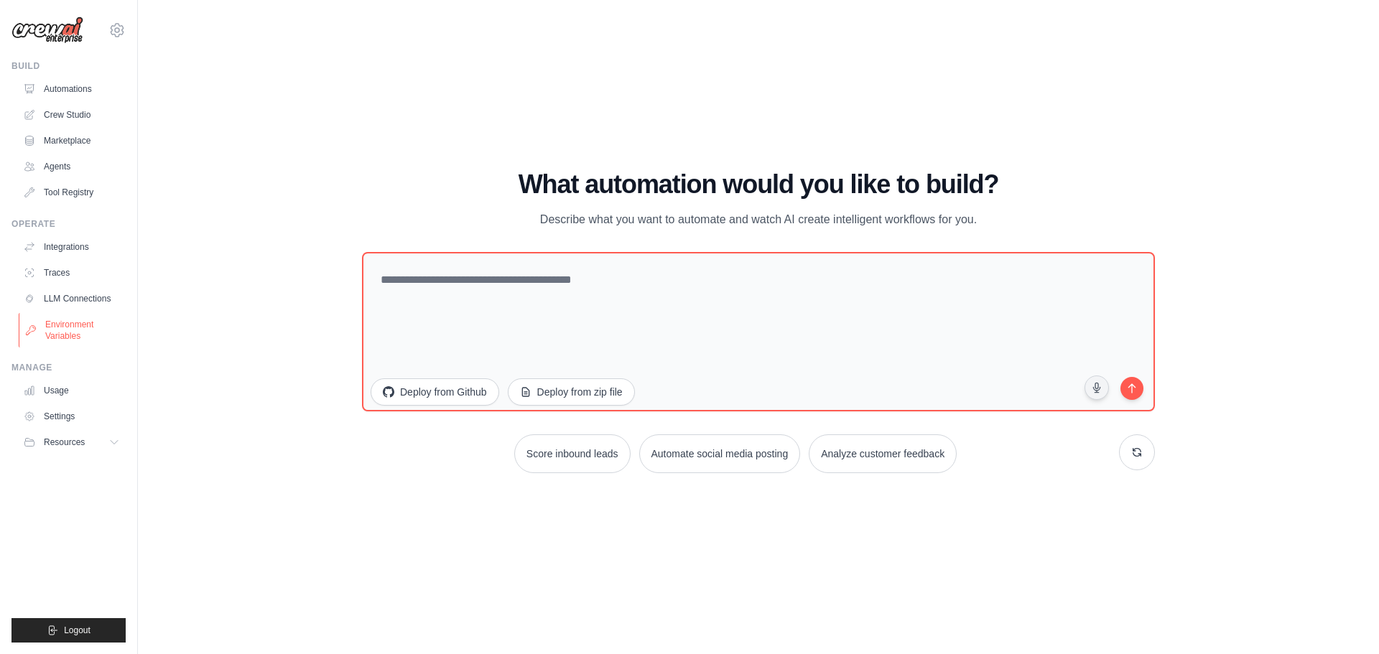
click at [72, 327] on link "Environment Variables" at bounding box center [73, 330] width 108 height 34
